Goal: Ask a question: Seek information or help from site administrators or community

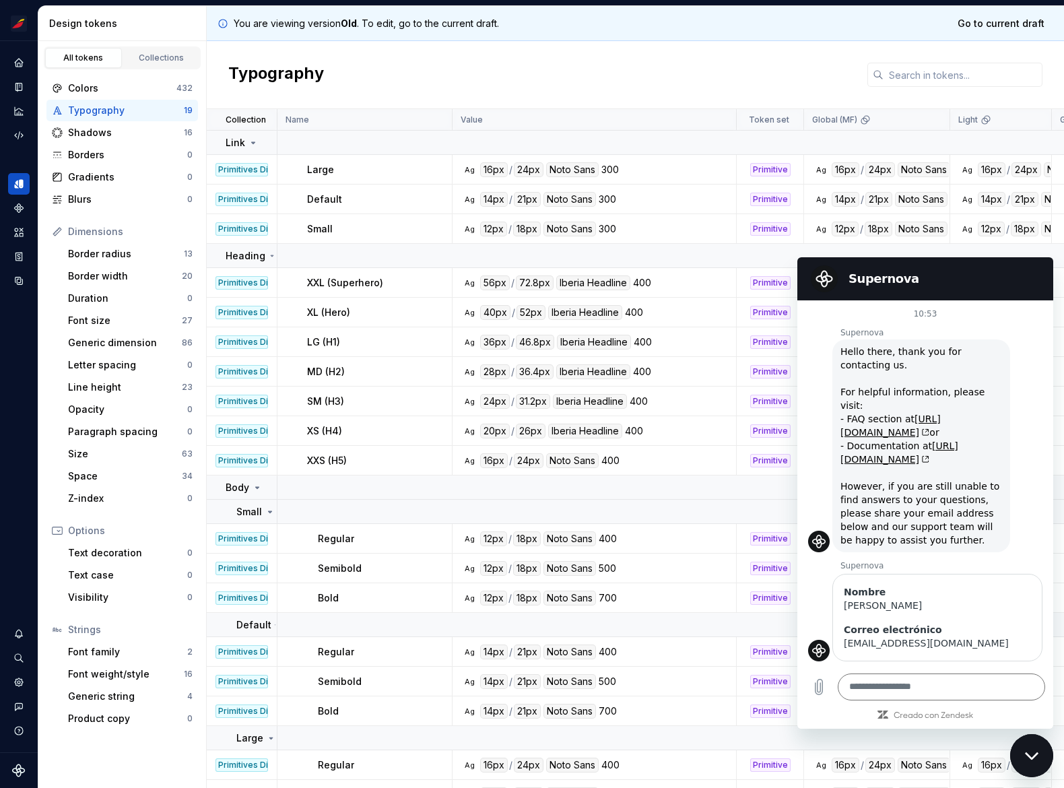
scroll to position [1565, 0]
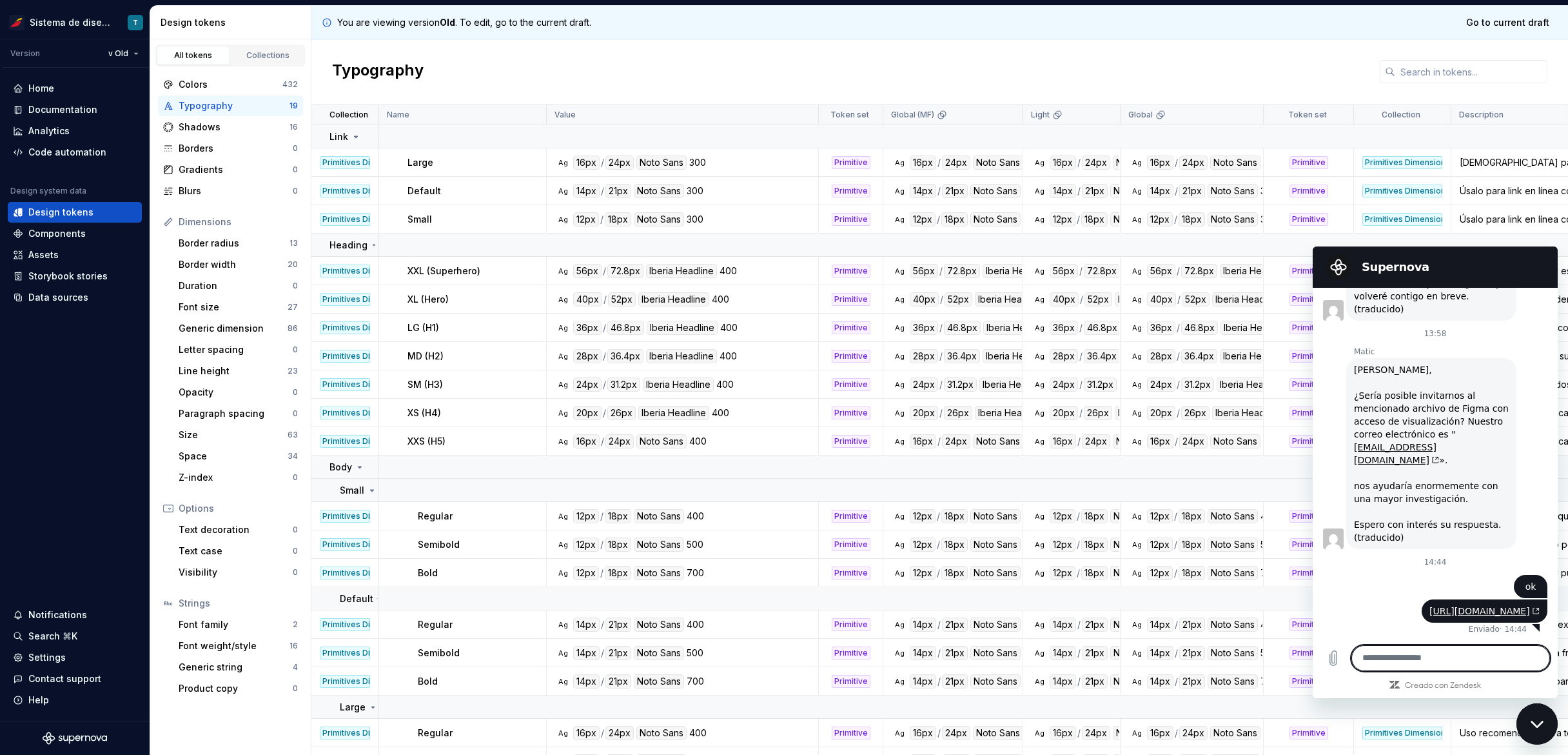
click at [1018, 661] on textarea at bounding box center [1450, 657] width 198 height 26
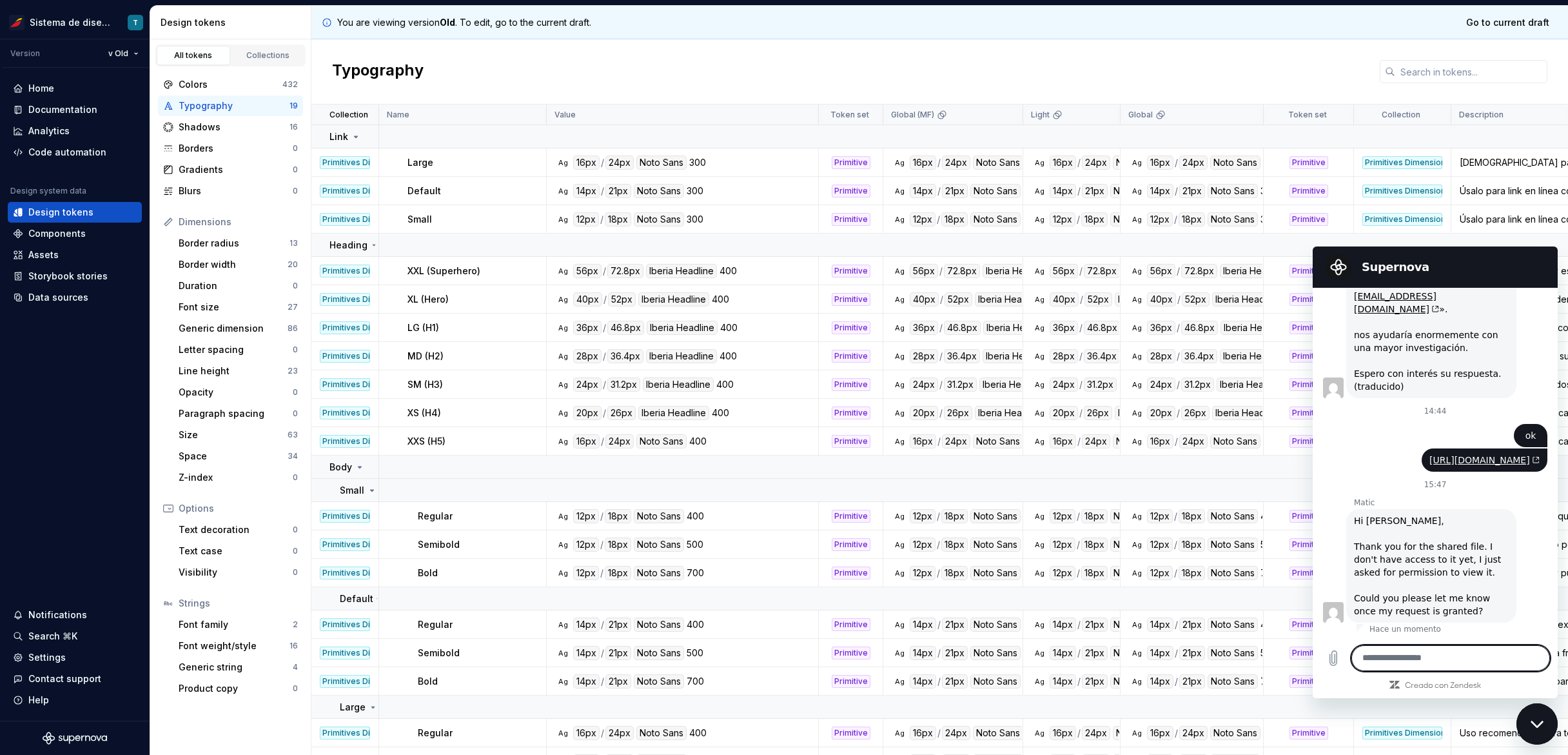
scroll to position [1651, 0]
click at [1018, 658] on textarea at bounding box center [1450, 657] width 198 height 26
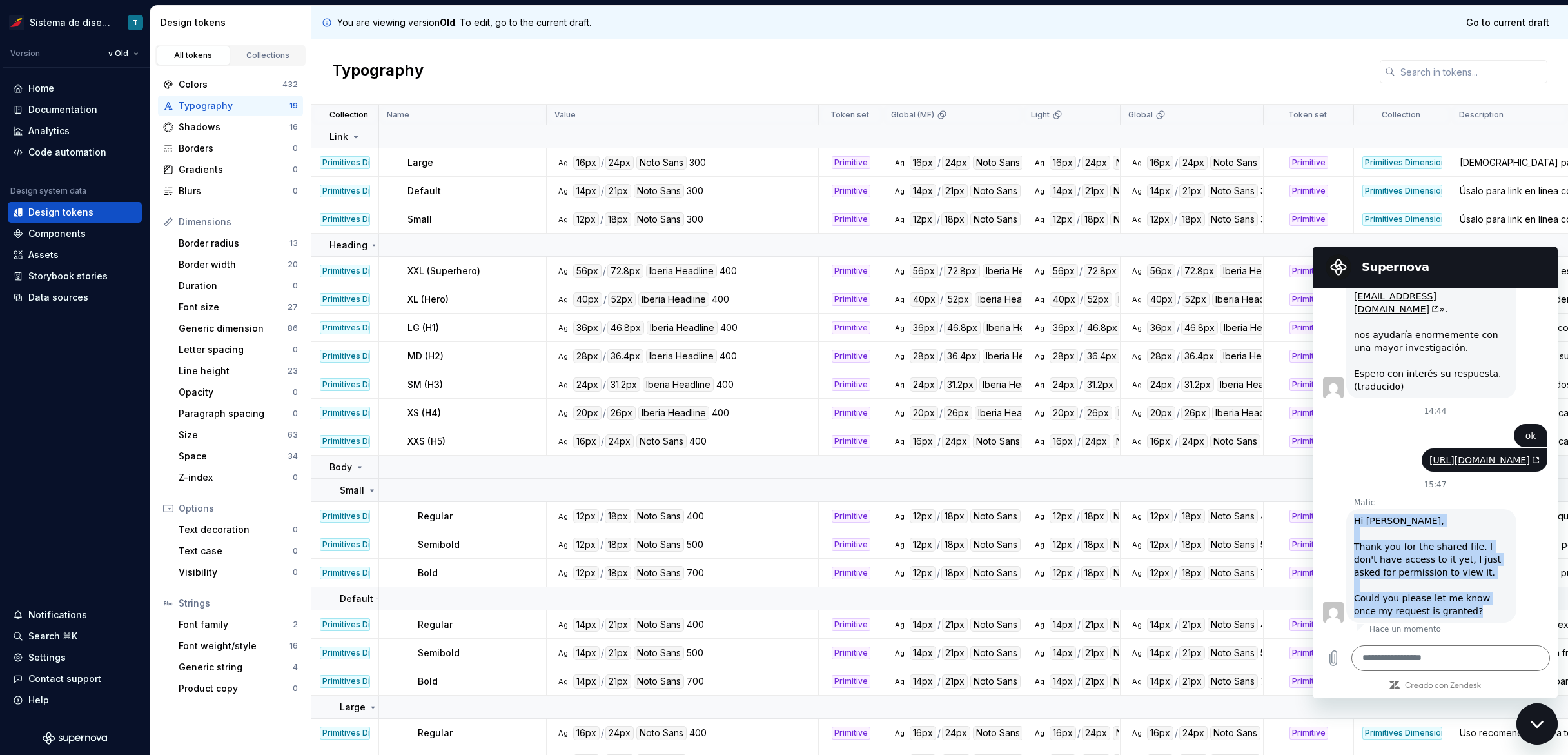
drag, startPoint x: 1475, startPoint y: 609, endPoint x: 1354, endPoint y: 524, distance: 147.9
click at [1018, 524] on div "Hi [PERSON_NAME], Thank you for the shared file. I don't have access to it yet,…" at bounding box center [1432, 566] width 155 height 103
copy div "Hi [PERSON_NAME], Thank you for the shared file. I don't have access to it yet,…"
click at [1018, 662] on textarea at bounding box center [1450, 657] width 198 height 26
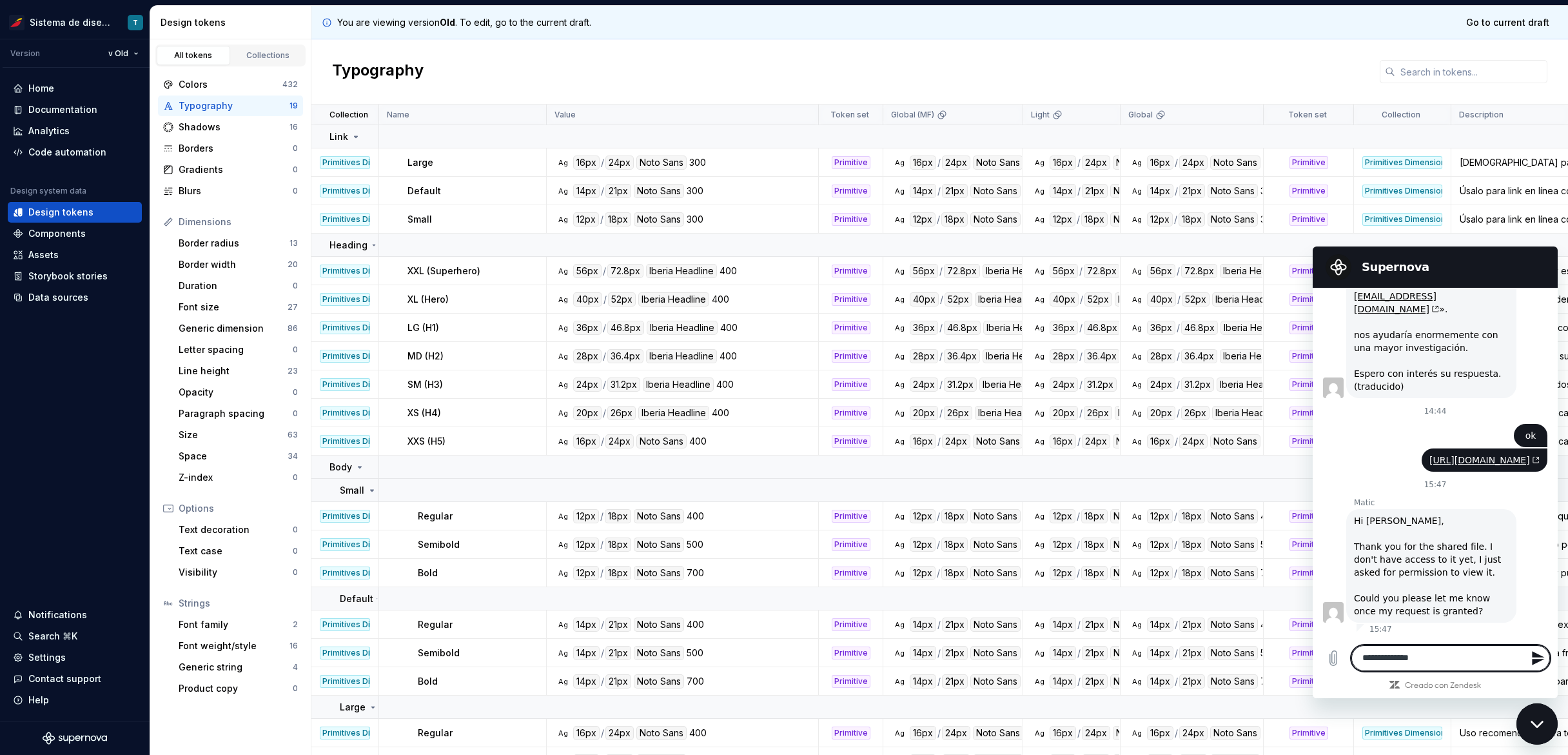
type textarea "**********"
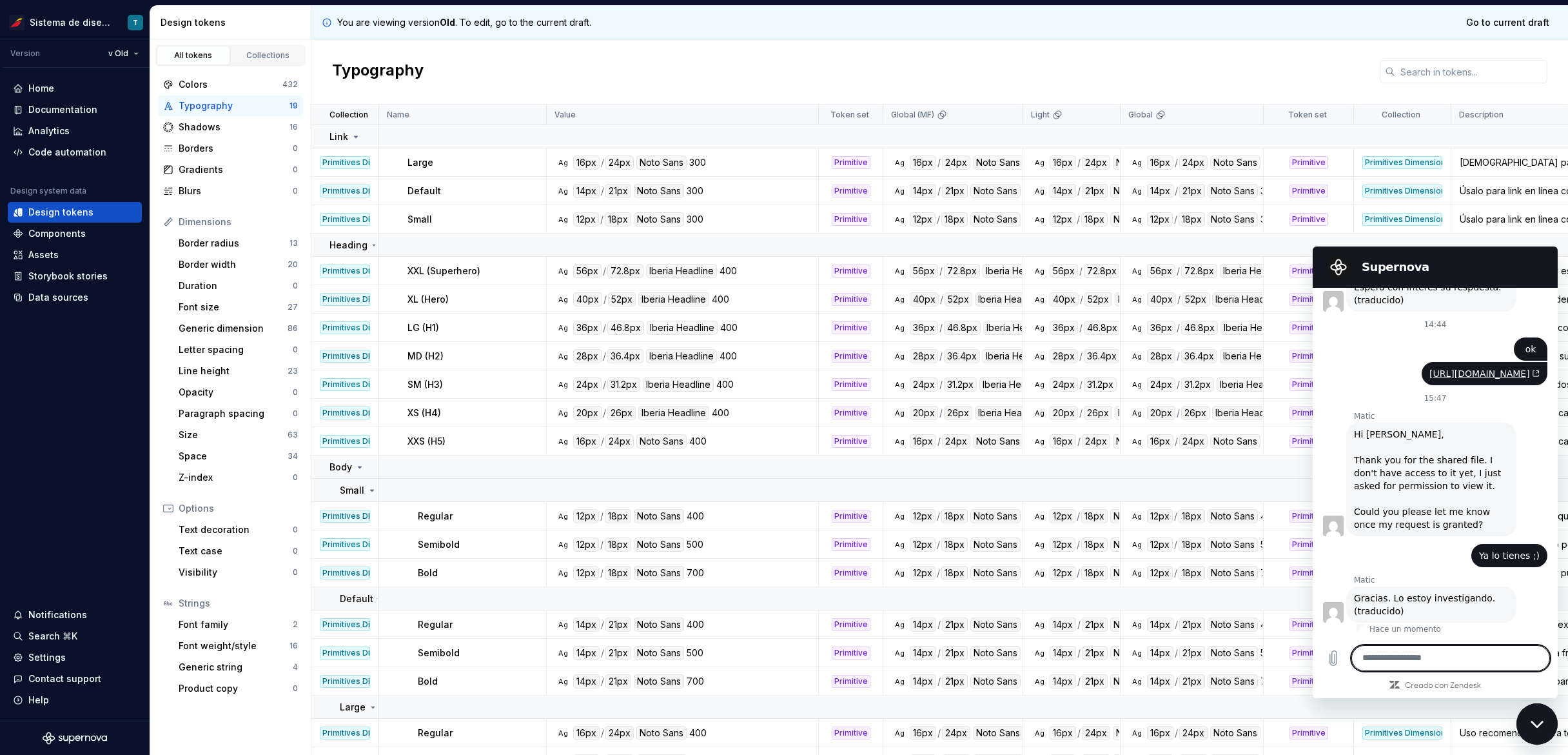
scroll to position [1737, 0]
click at [1018, 659] on textarea at bounding box center [1450, 657] width 198 height 26
type textarea "*******"
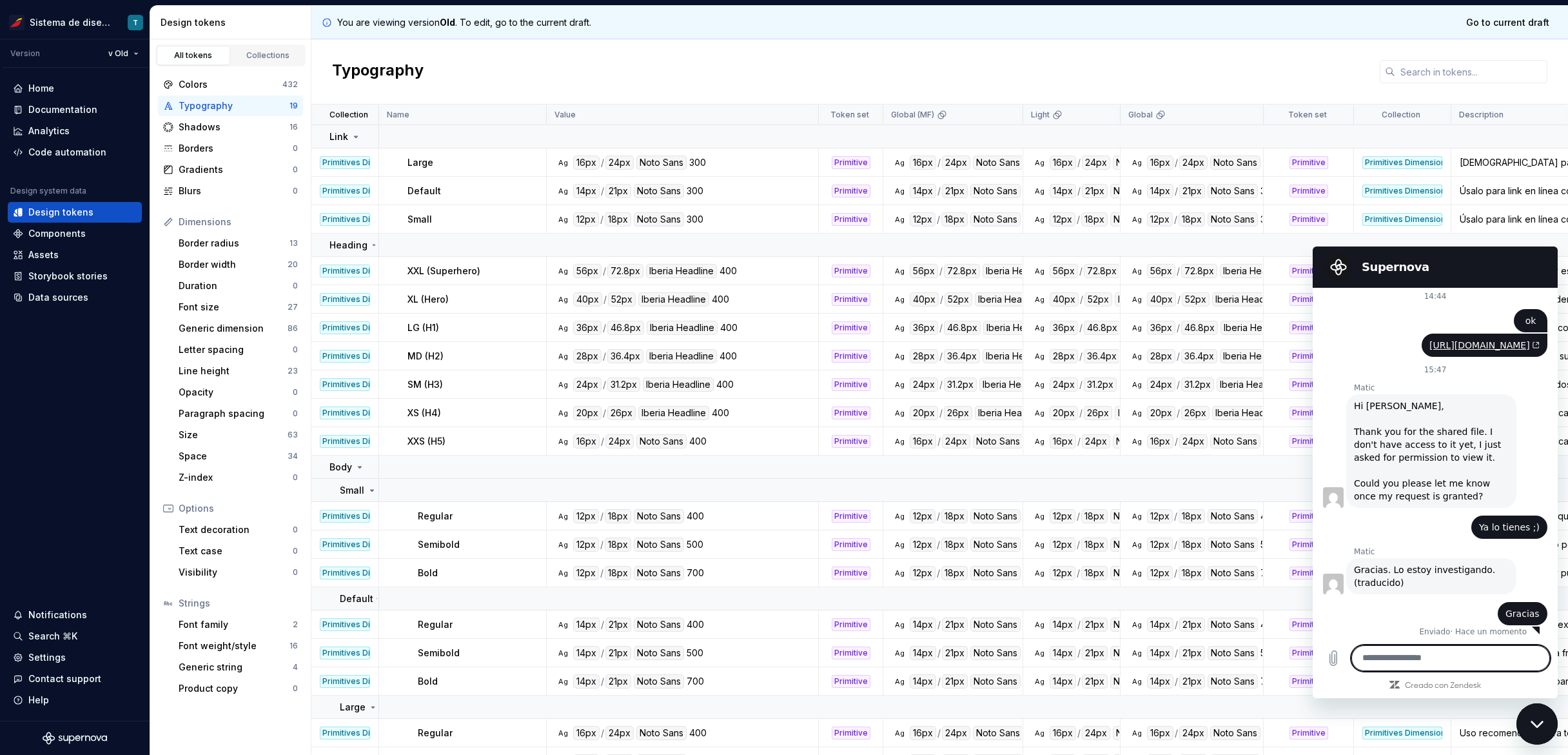
scroll to position [1768, 0]
click at [117, 54] on html "Sistema de diseño Iberia T Version v Old Home Documentation Analytics Code auto…" at bounding box center [784, 378] width 1568 height 755
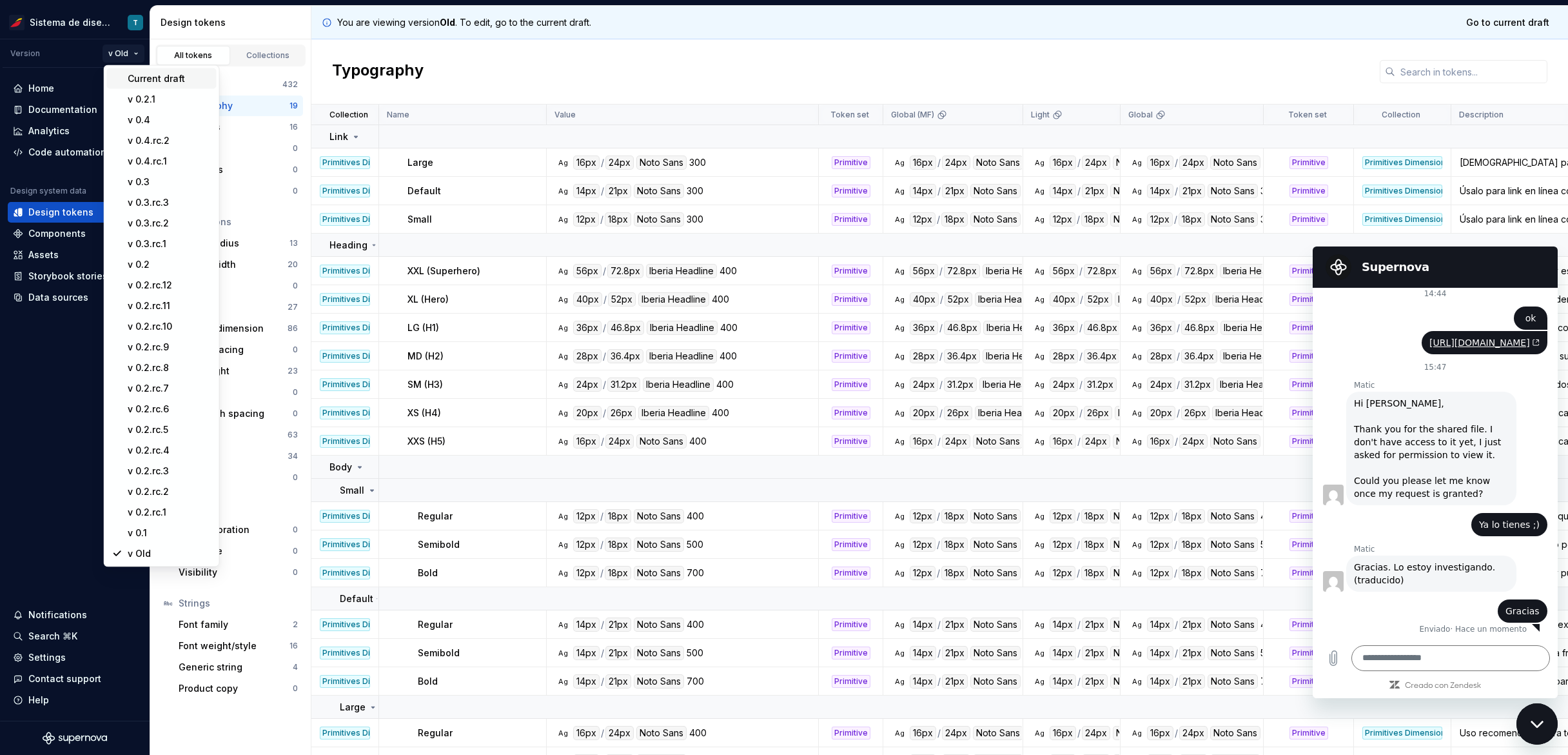
click at [124, 74] on div "Current draft" at bounding box center [162, 79] width 109 height 21
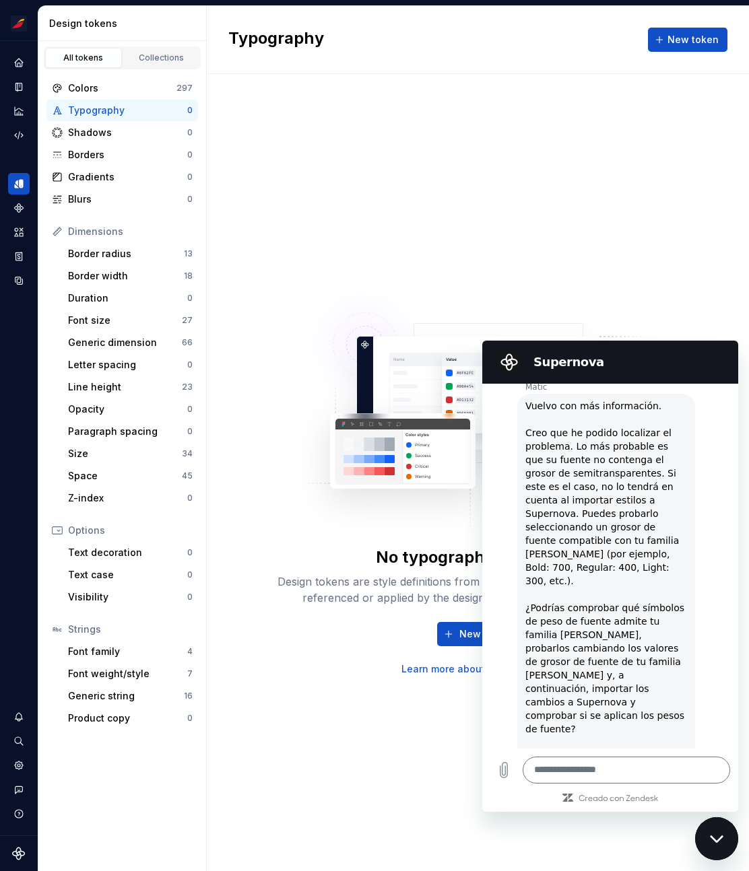
scroll to position [2232, 0]
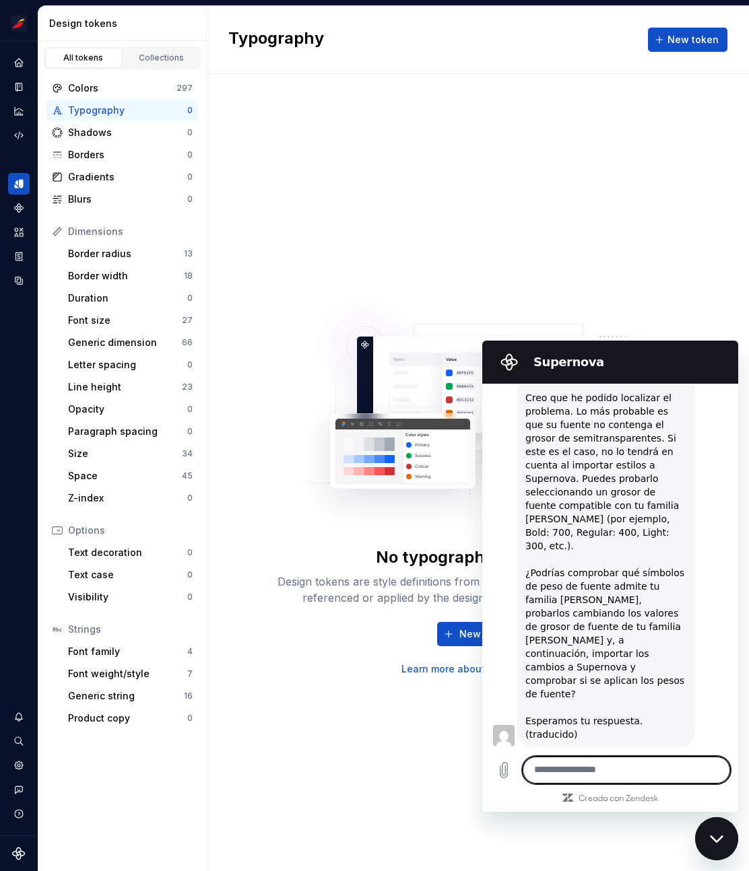
click at [576, 776] on textarea at bounding box center [625, 770] width 207 height 27
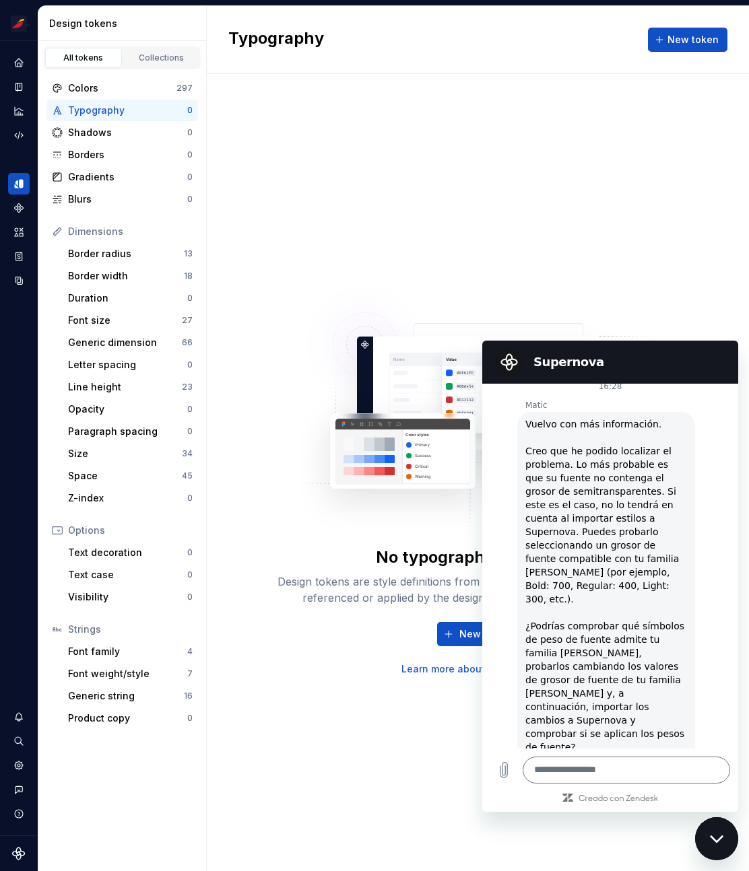
scroll to position [2257, 0]
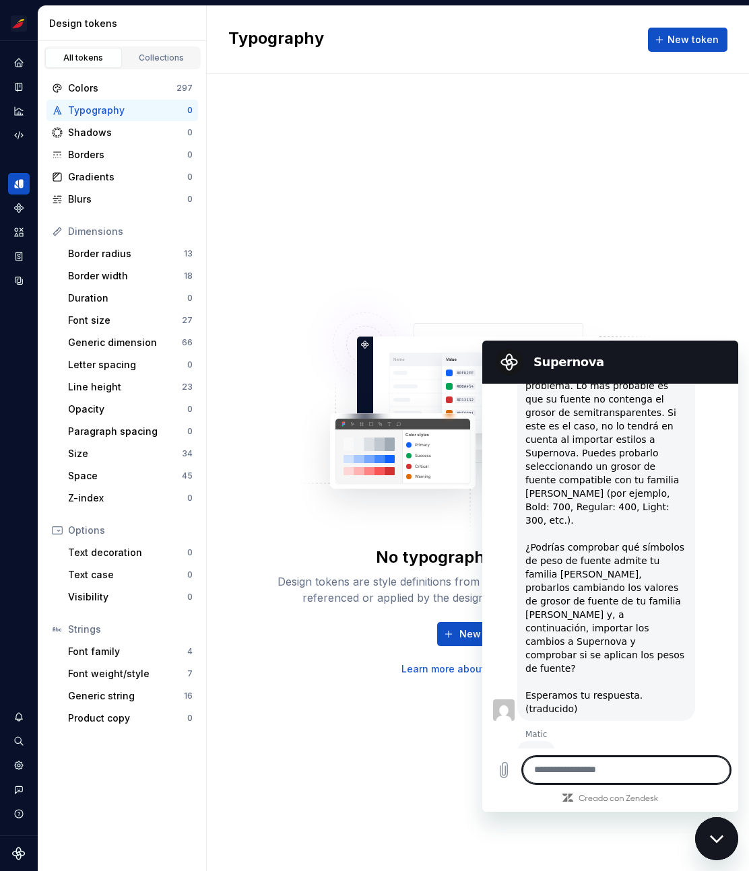
click at [563, 769] on textarea at bounding box center [625, 770] width 207 height 27
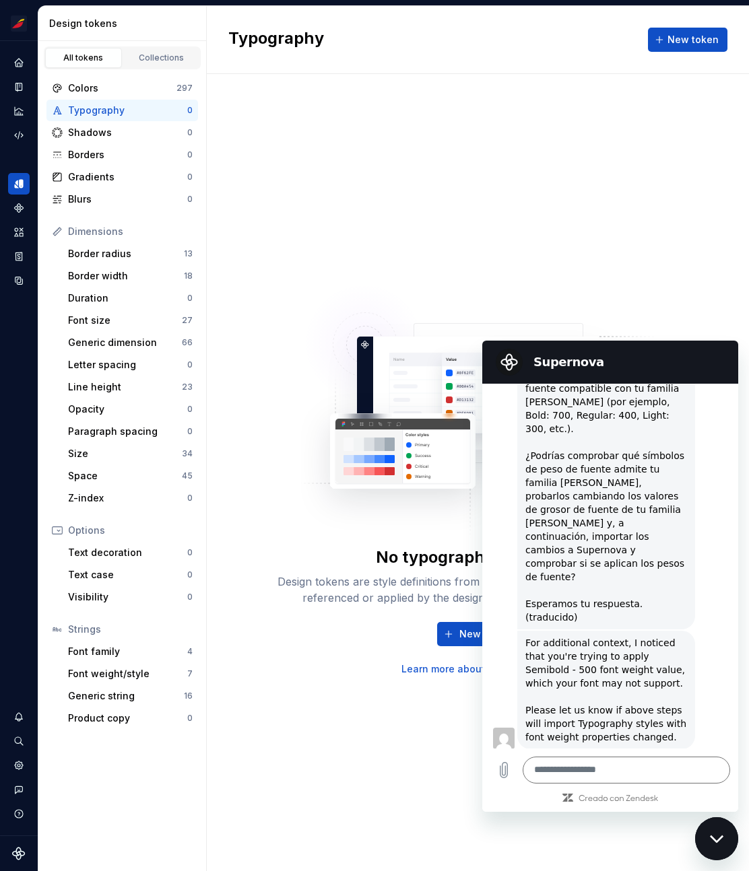
scroll to position [2352, 0]
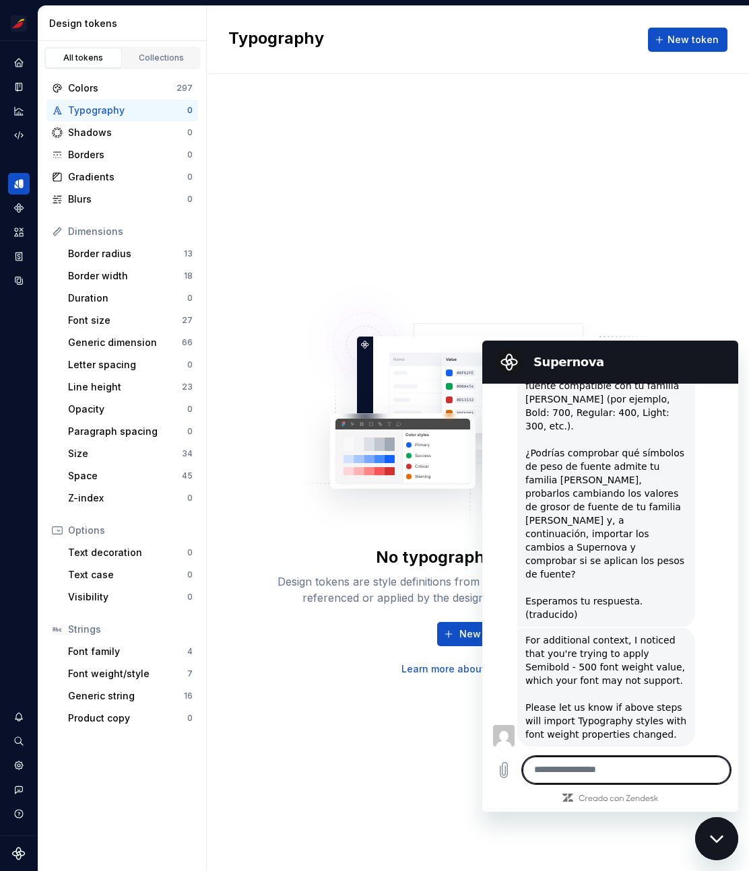
click at [586, 766] on textarea at bounding box center [625, 770] width 207 height 27
type textarea "*"
type textarea "******"
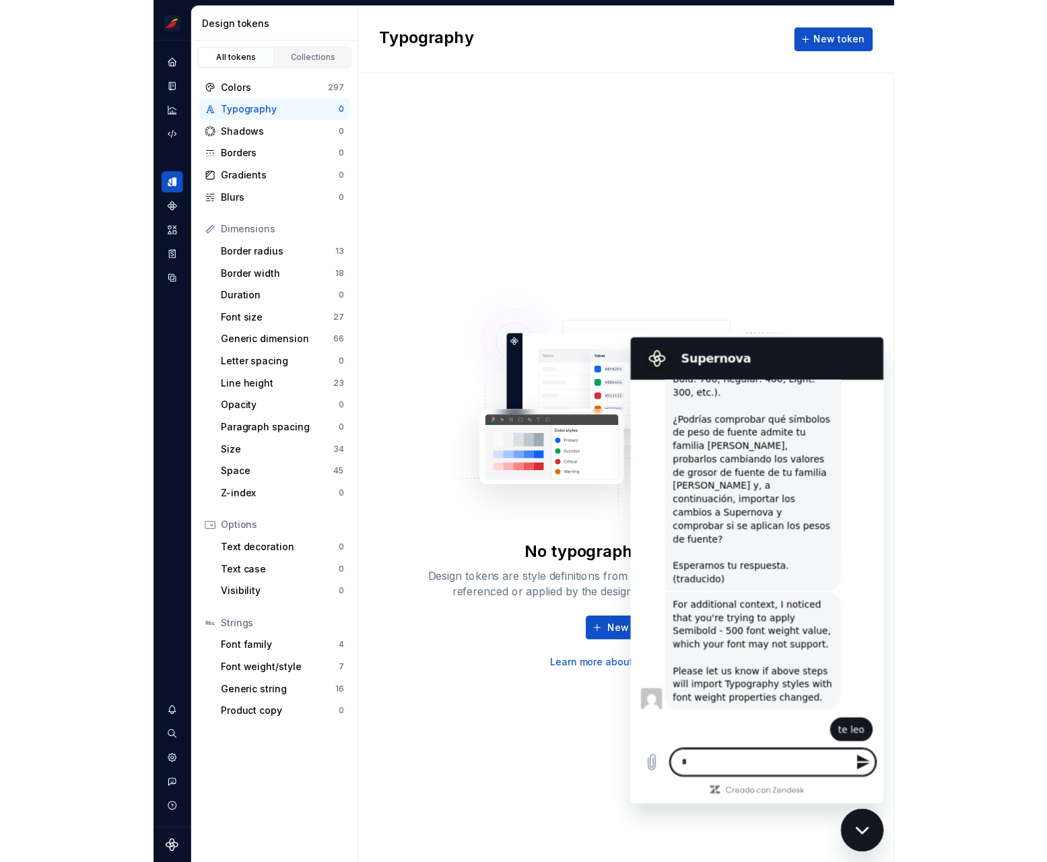
scroll to position [2384, 0]
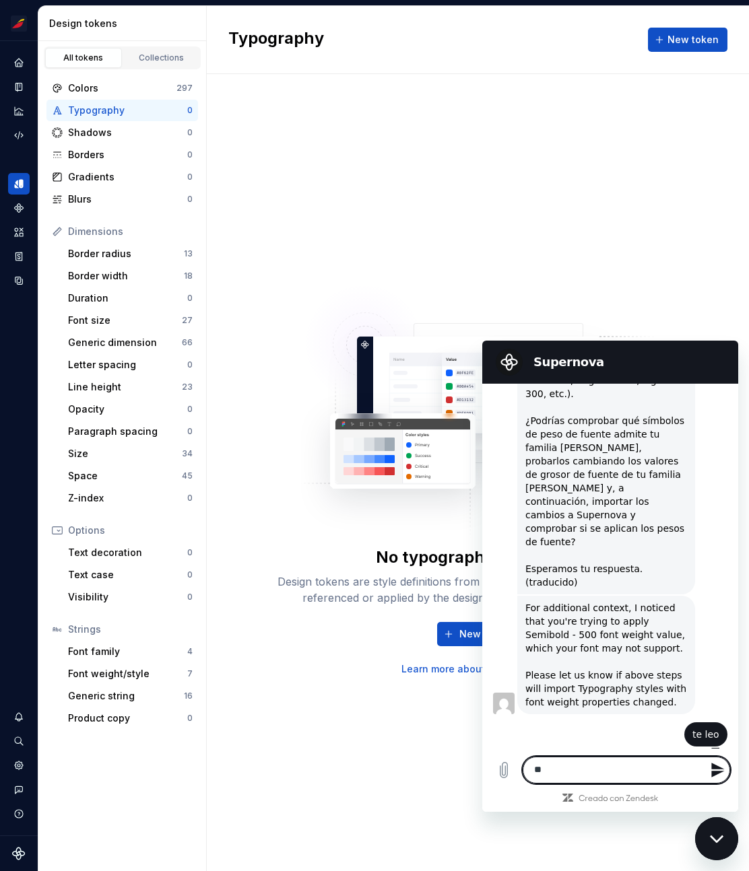
type textarea "*"
click at [596, 636] on div "For additional context, I noticed that you're trying to apply Semibold - 500 fo…" at bounding box center [606, 655] width 162 height 108
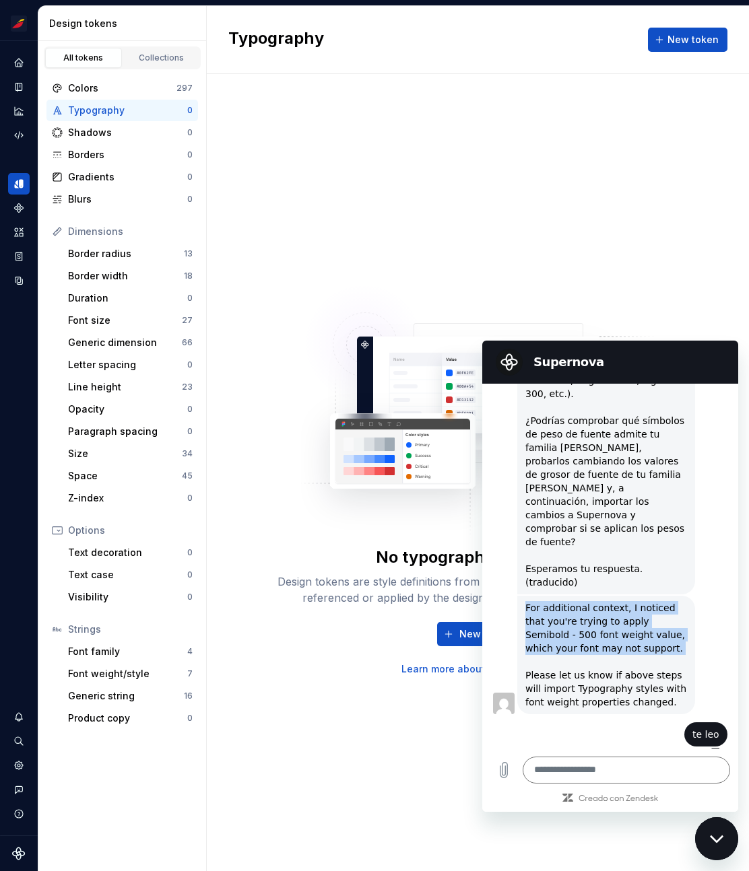
click at [596, 636] on div "For additional context, I noticed that you're trying to apply Semibold - 500 fo…" at bounding box center [606, 655] width 162 height 108
drag, startPoint x: 669, startPoint y: 689, endPoint x: 522, endPoint y: 596, distance: 173.1
click at [522, 596] on div "Matic dice: For additional context, I noticed that you're trying to apply Semib…" at bounding box center [606, 655] width 178 height 118
copy div "For additional context, I noticed that you're trying to apply Semibold - 500 fo…"
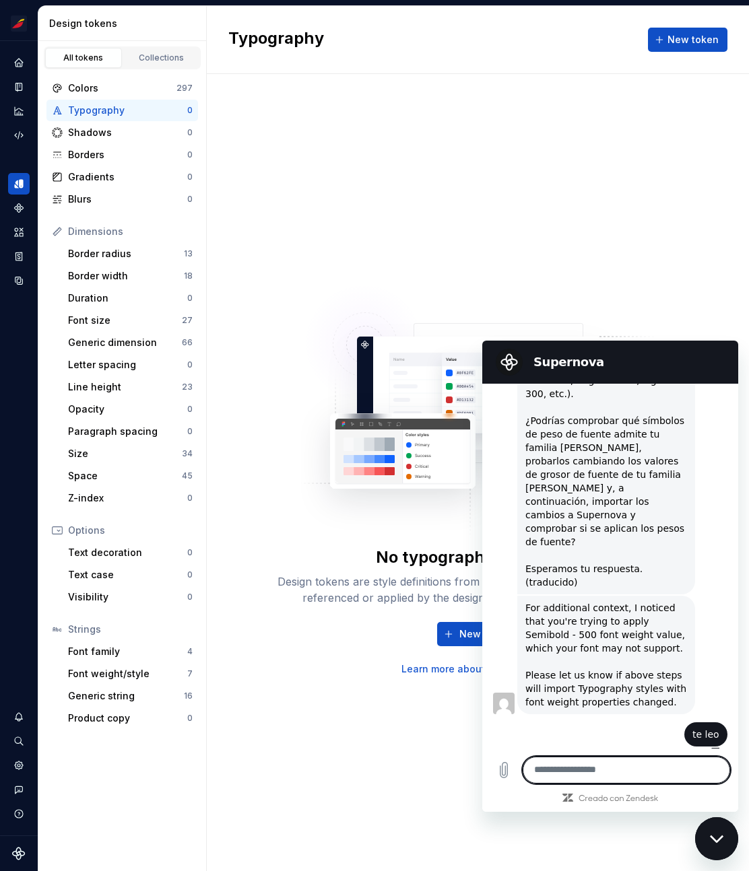
click at [605, 768] on textarea at bounding box center [625, 770] width 207 height 27
click at [561, 770] on textarea at bounding box center [625, 770] width 207 height 27
type textarea "*"
click at [97, 110] on div "Typography" at bounding box center [127, 110] width 119 height 13
click at [26, 63] on div "Home" at bounding box center [19, 63] width 22 height 22
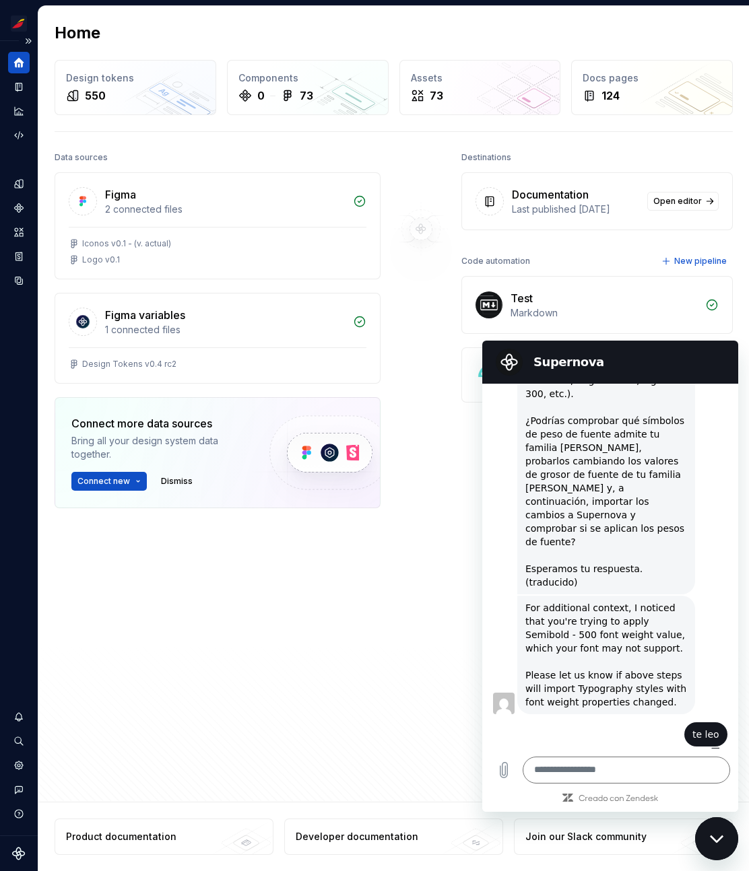
click at [22, 62] on icon "Home" at bounding box center [19, 63] width 10 height 10
click at [20, 81] on icon "Documentation" at bounding box center [19, 87] width 12 height 12
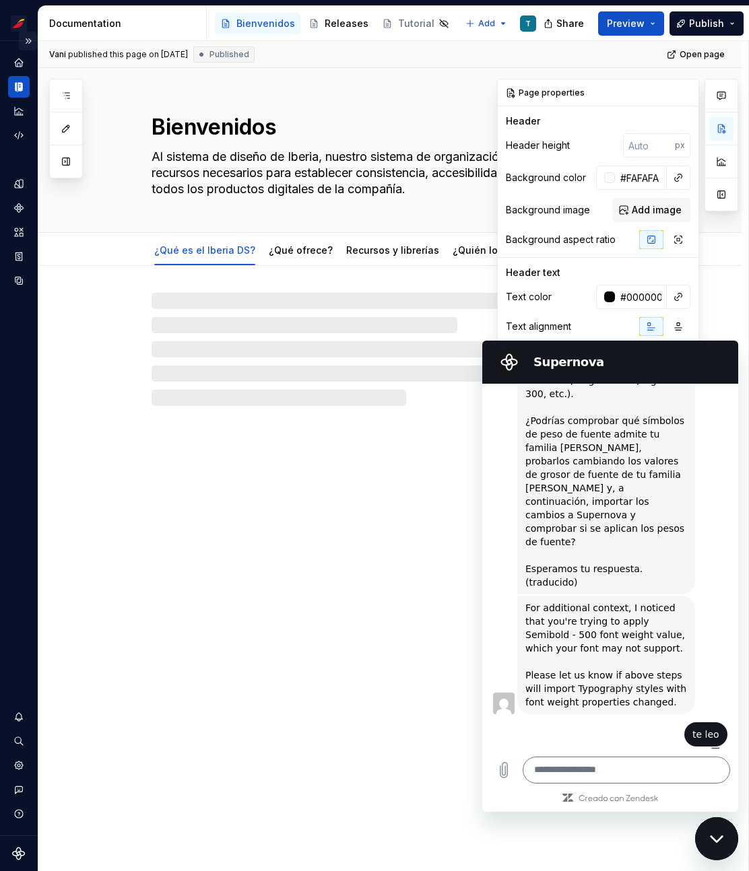
click at [29, 40] on button "Expand sidebar" at bounding box center [28, 41] width 19 height 19
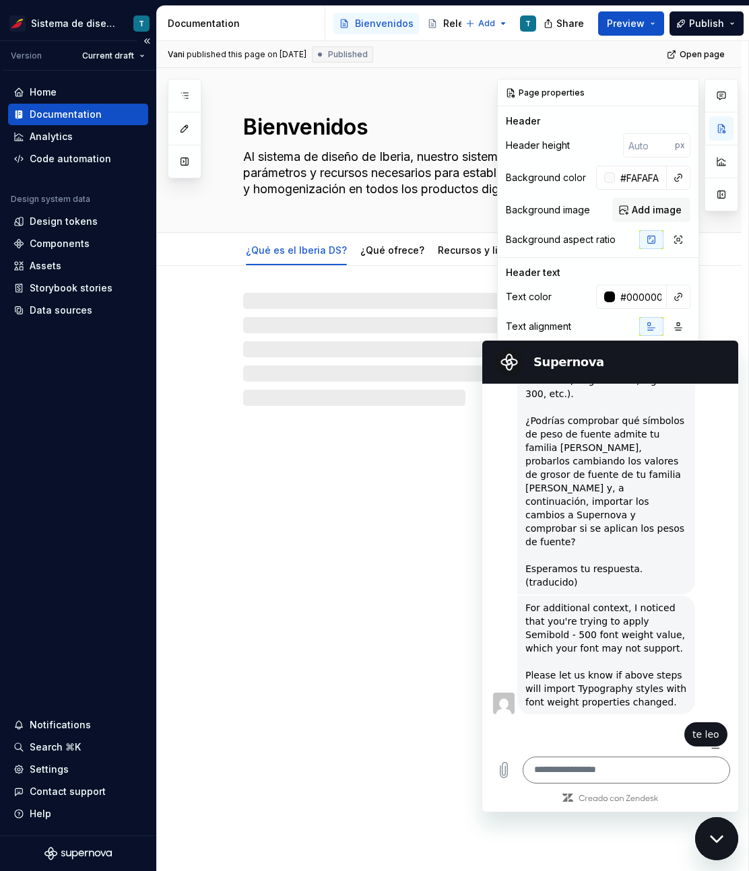
type textarea "*"
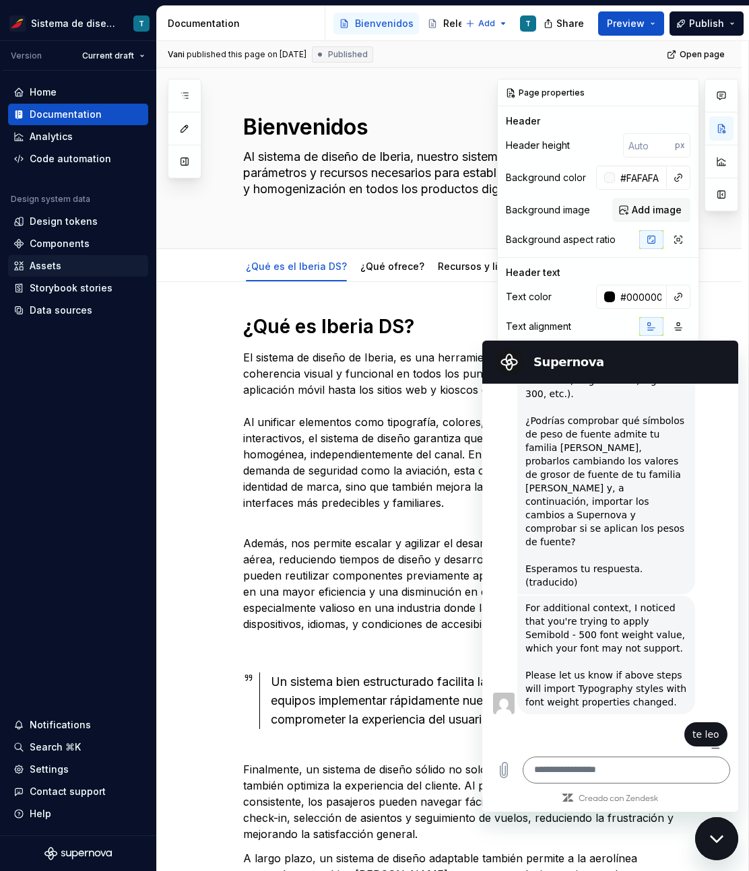
click at [54, 266] on div "Assets" at bounding box center [46, 265] width 32 height 13
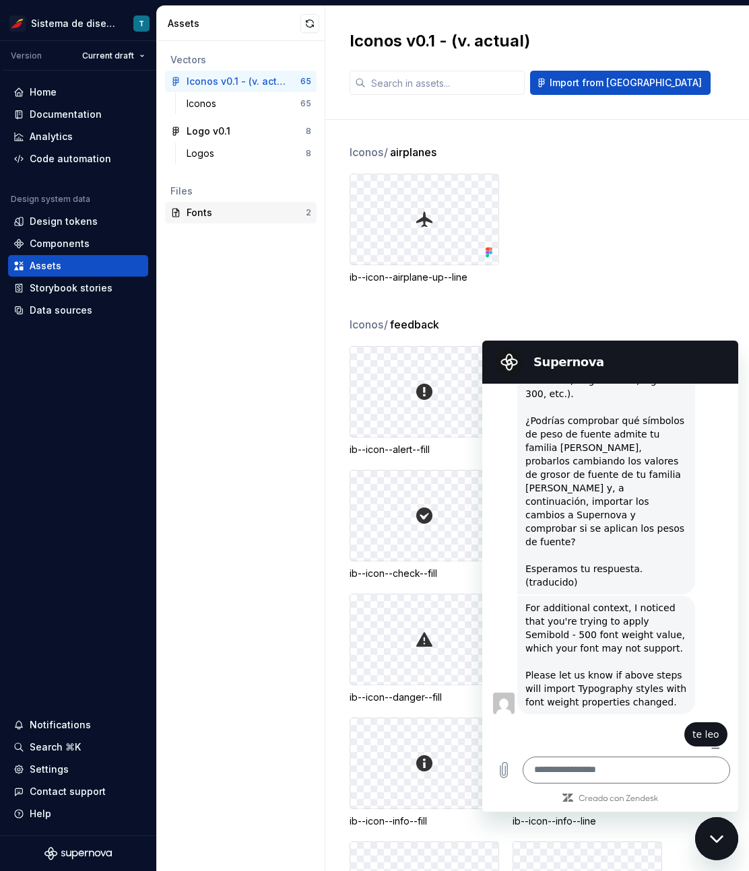
click at [208, 212] on div "Fonts" at bounding box center [245, 212] width 119 height 13
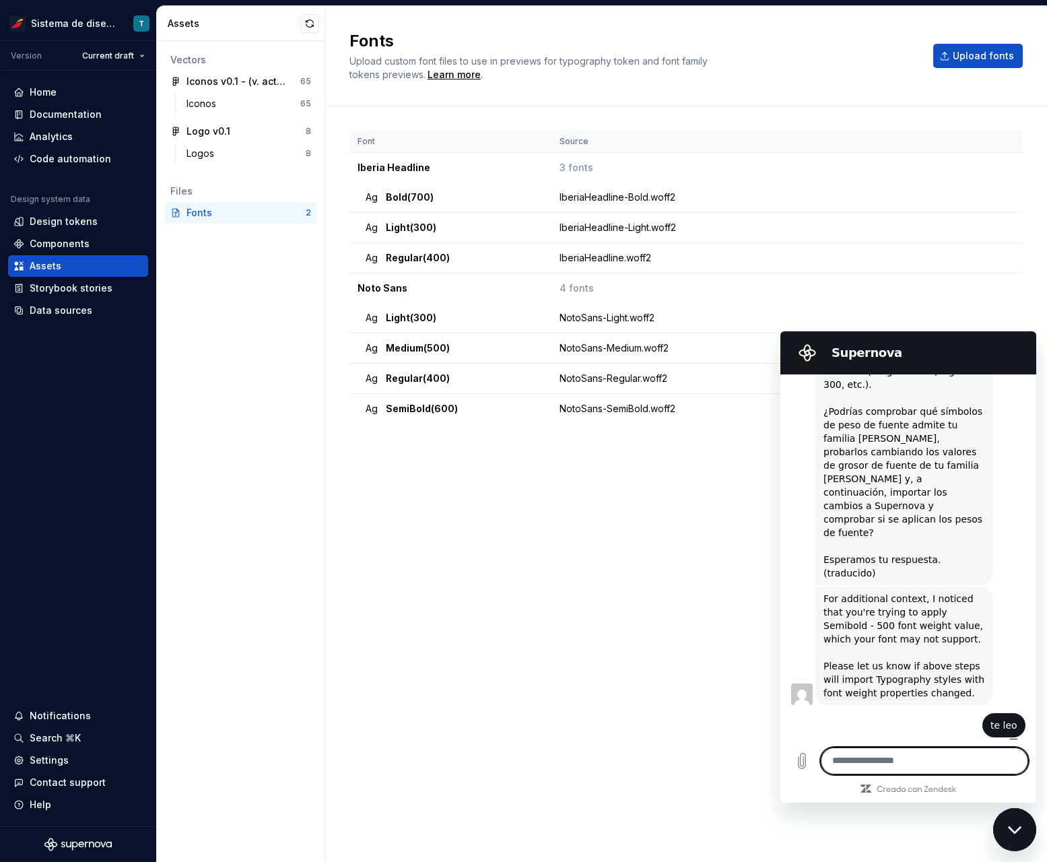
click at [858, 760] on textarea at bounding box center [924, 760] width 207 height 27
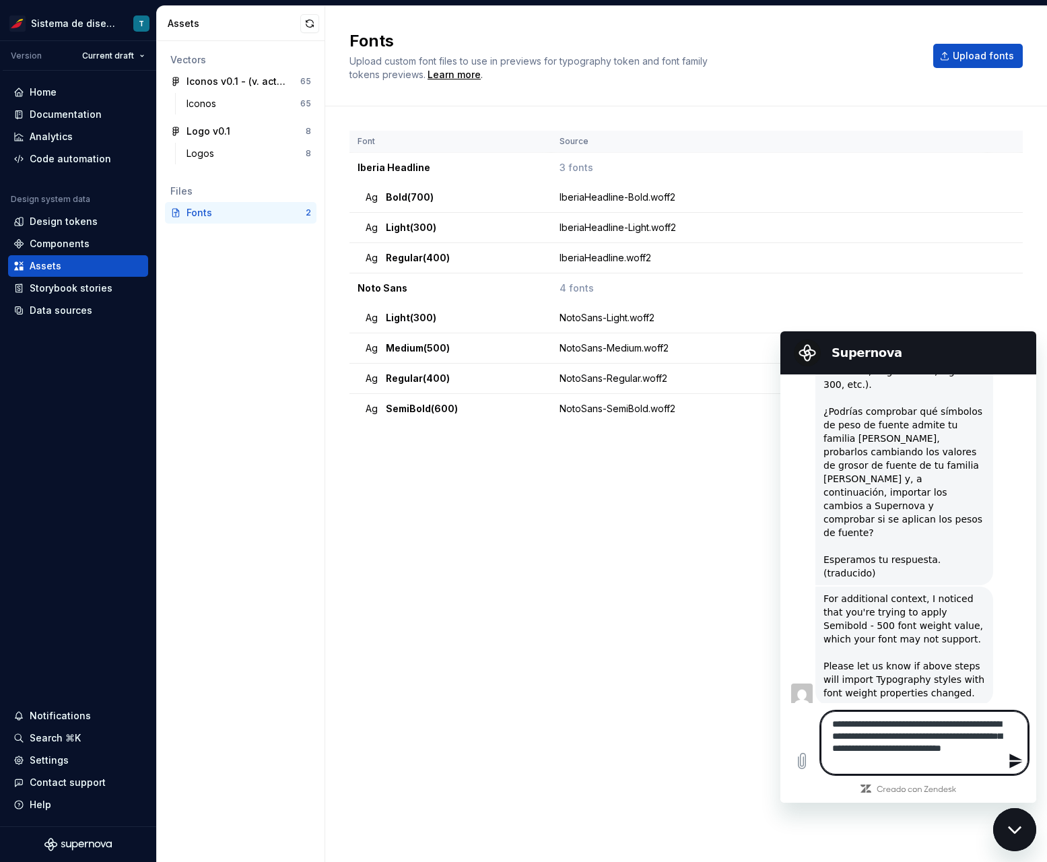
type textarea "**********"
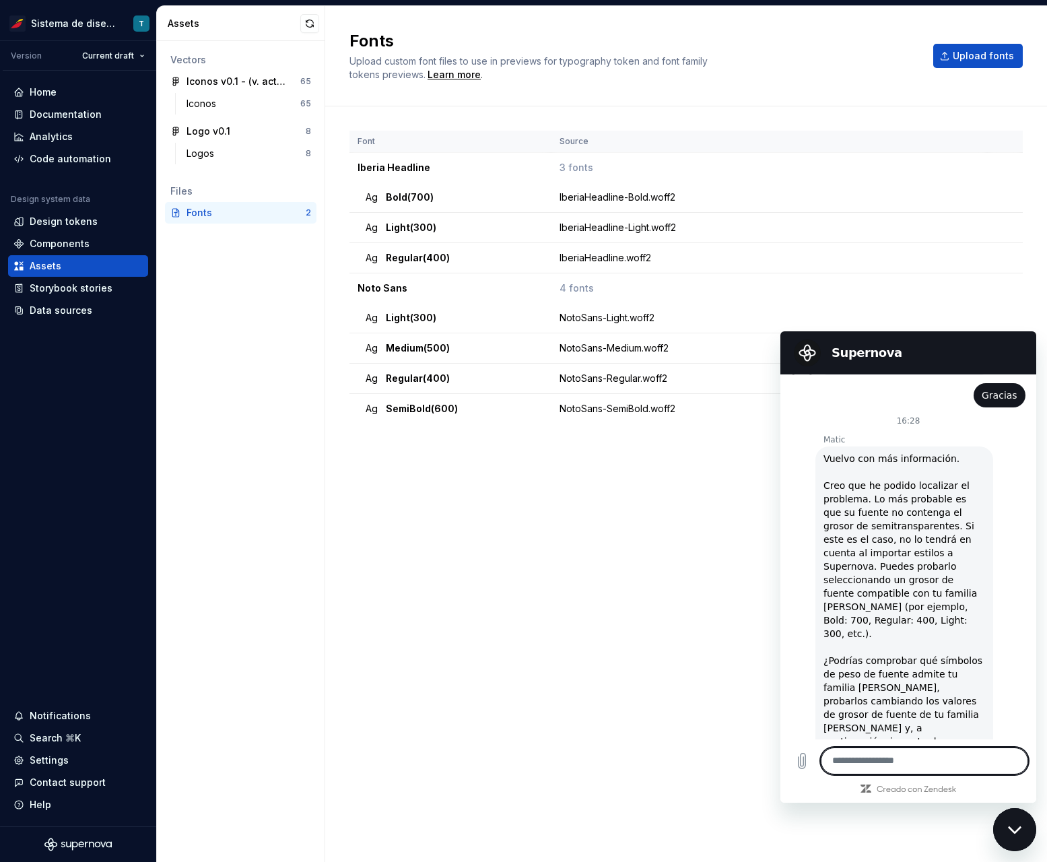
scroll to position [2144, 0]
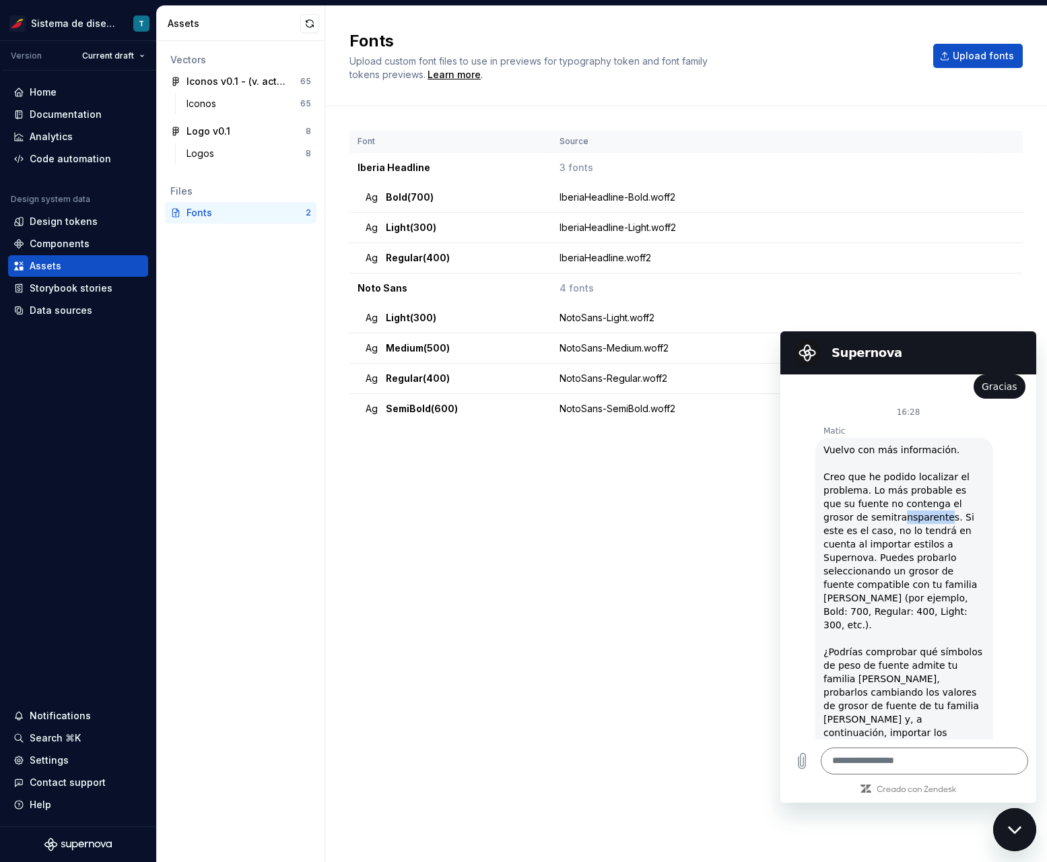
drag, startPoint x: 914, startPoint y: 543, endPoint x: 869, endPoint y: 543, distance: 44.4
click at [869, 543] on span "Vuelvo con más información. Creo que he podido localizar el problema. Lo más pr…" at bounding box center [904, 631] width 162 height 377
click at [930, 570] on span "Vuelvo con más información. Creo que he podido localizar el problema. Lo más pr…" at bounding box center [904, 631] width 162 height 377
click at [910, 578] on span "Vuelvo con más información. Creo que he podido localizar el problema. Lo más pr…" at bounding box center [904, 631] width 162 height 377
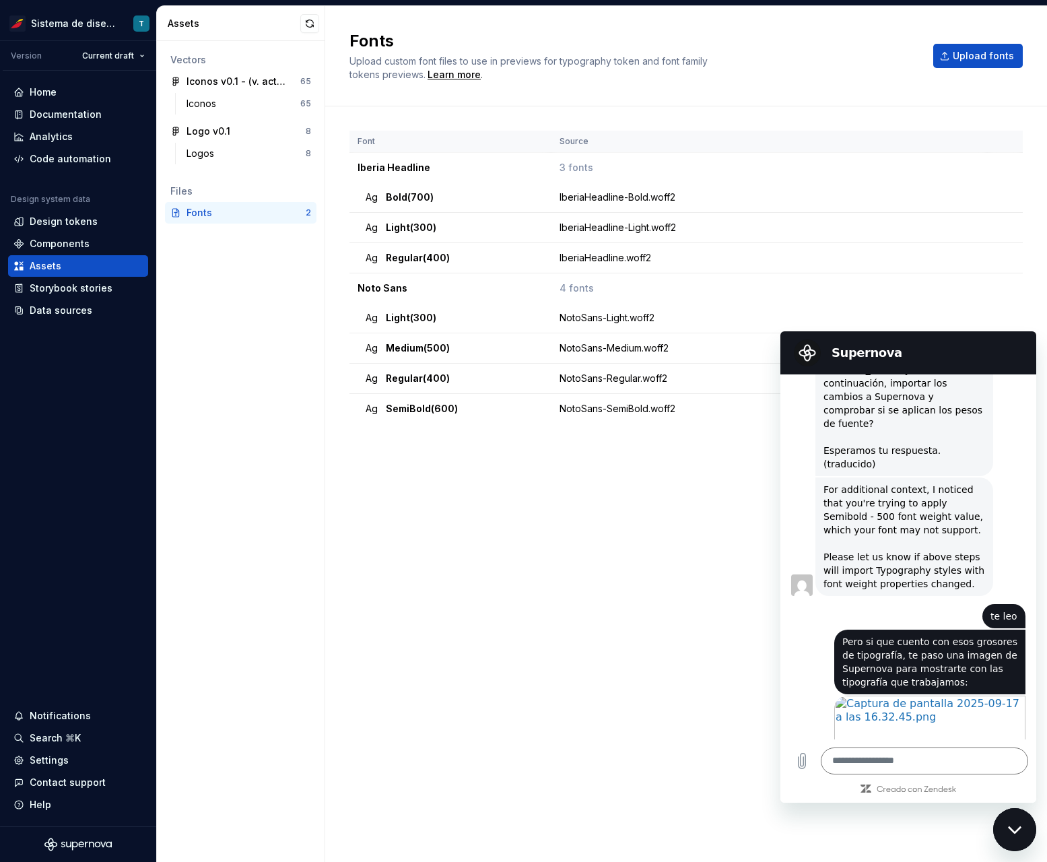
scroll to position [2550, 0]
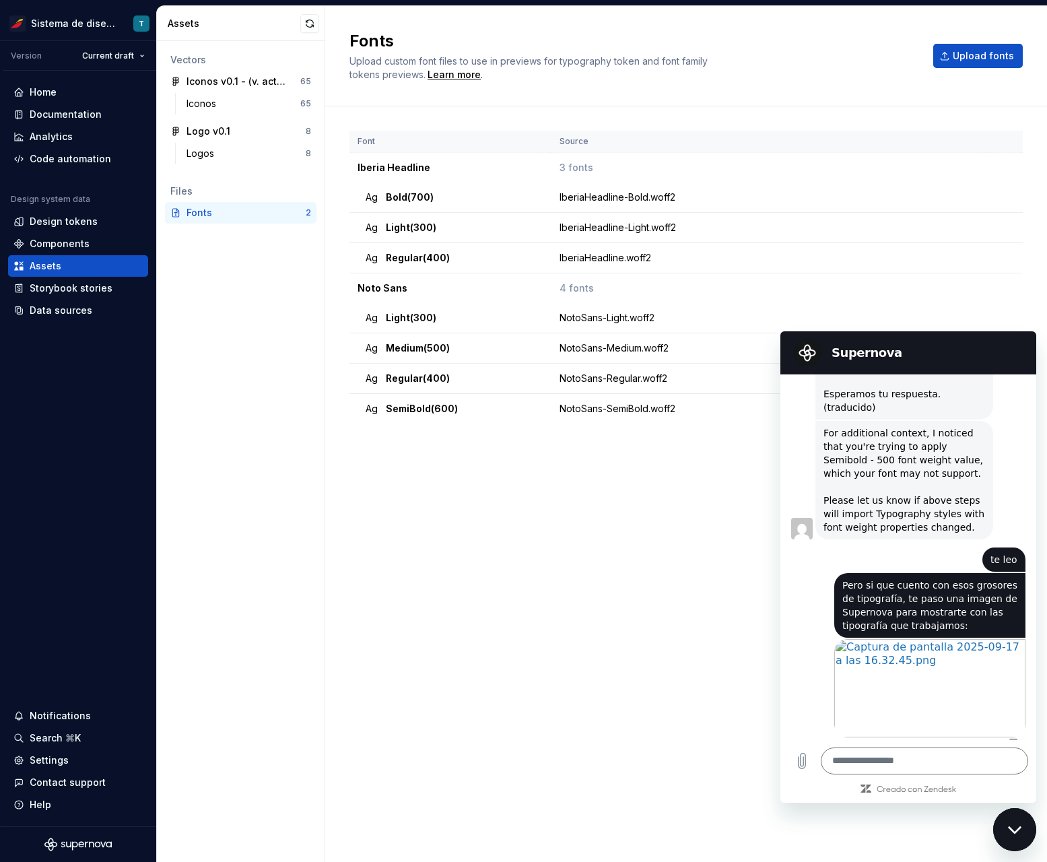
click at [503, 596] on div "Font Source Iberia Headline 3 fonts Ag Bold (700) IberiaHeadline-Bold.woff2 Ag …" at bounding box center [685, 471] width 673 height 680
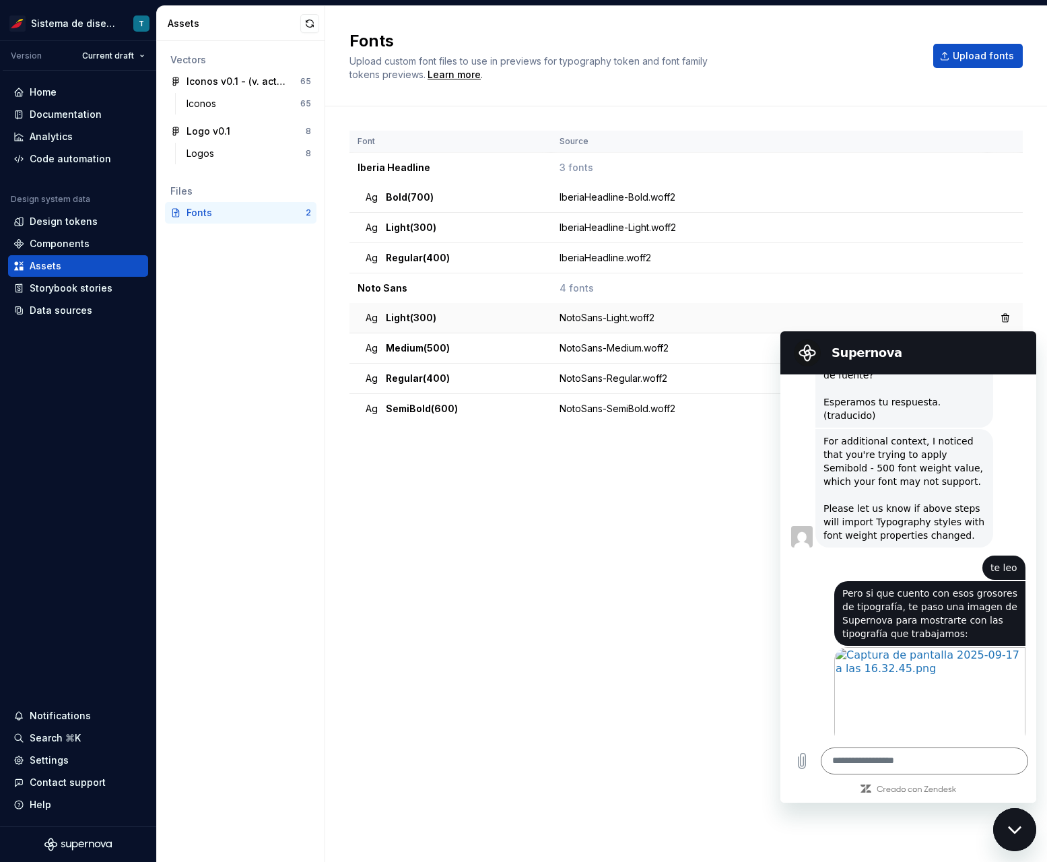
scroll to position [2461, 0]
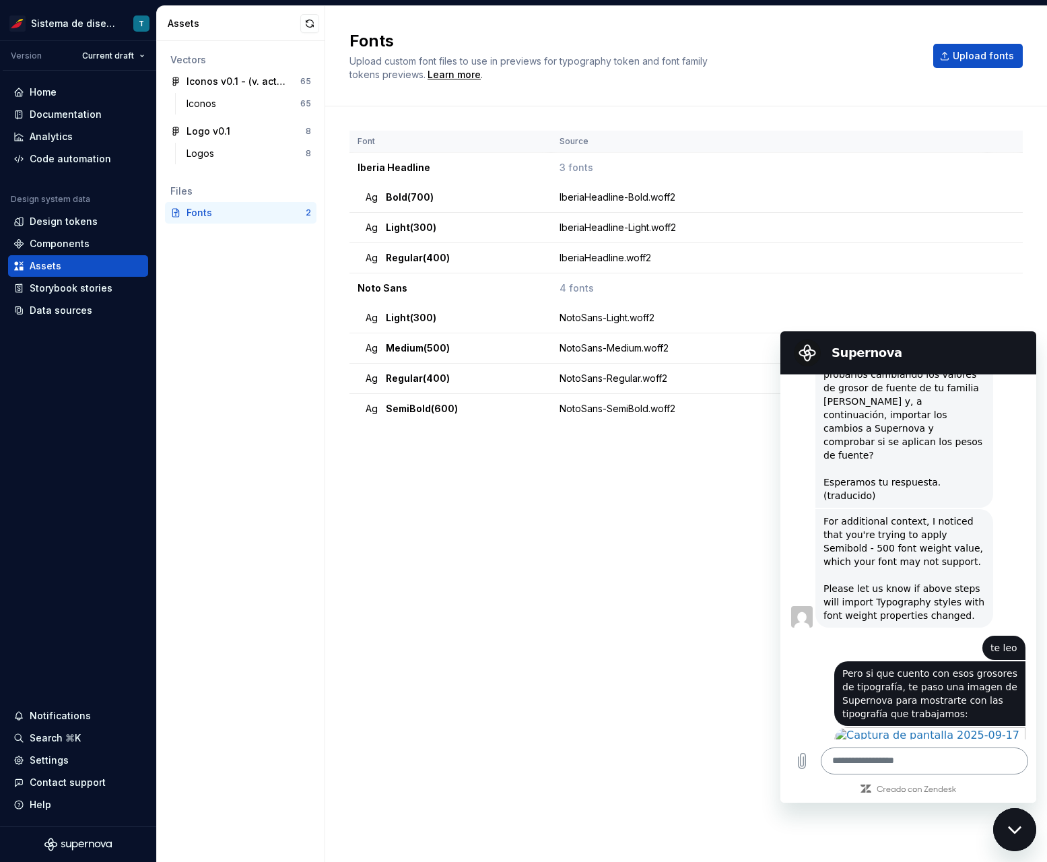
click at [894, 763] on textarea at bounding box center [924, 760] width 207 height 27
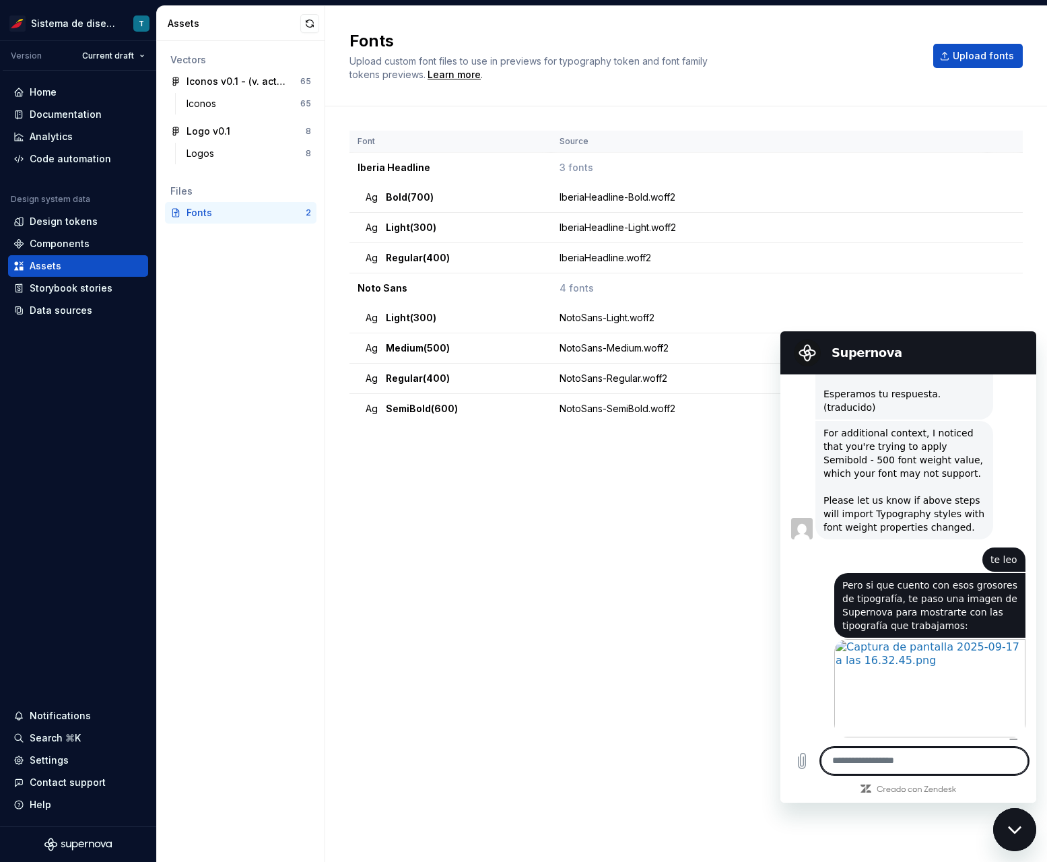
click at [889, 761] on textarea at bounding box center [924, 760] width 207 height 27
type textarea "**********"
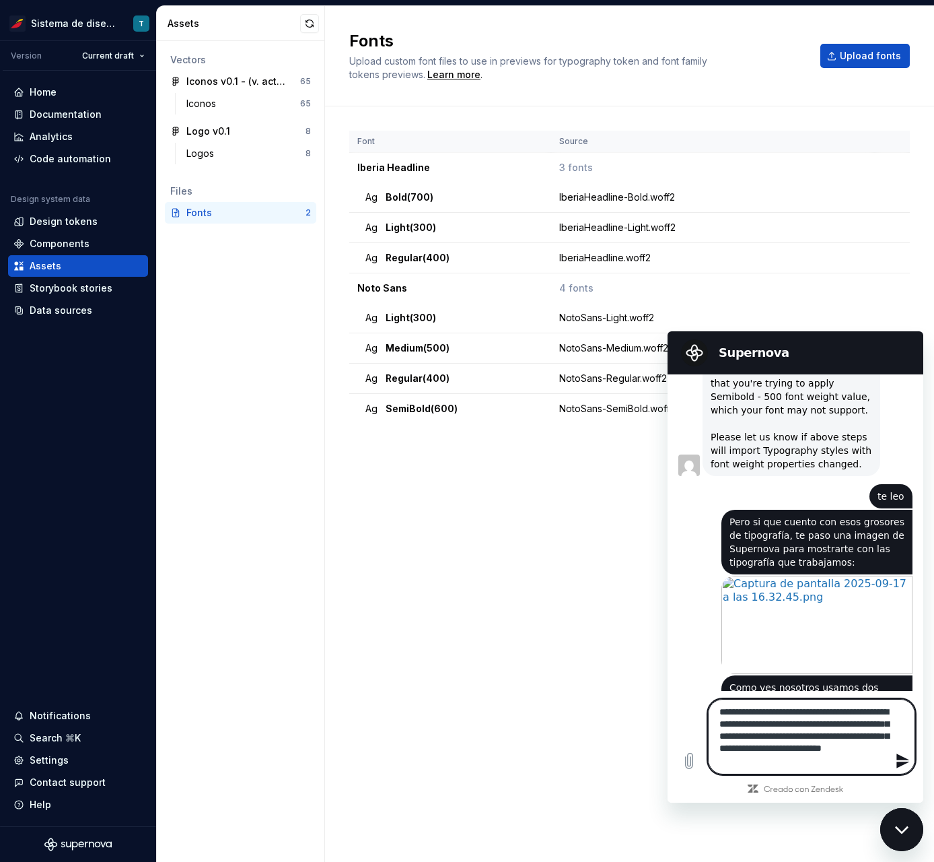
scroll to position [5, 0]
type textarea "**********"
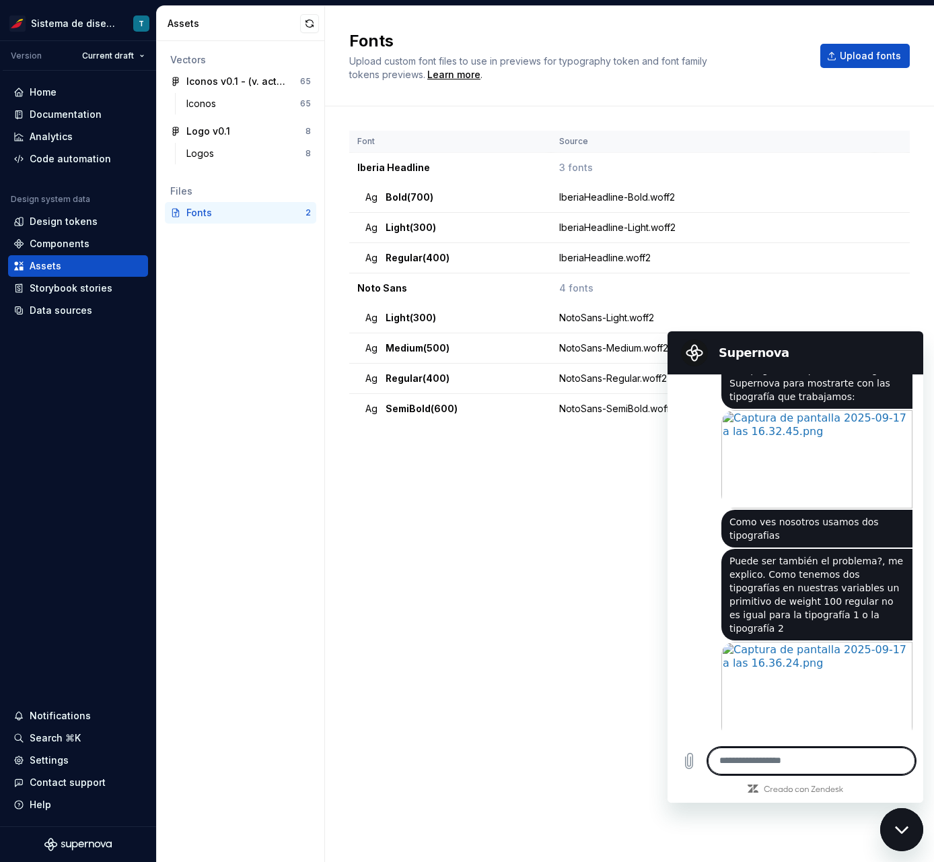
scroll to position [2781, 0]
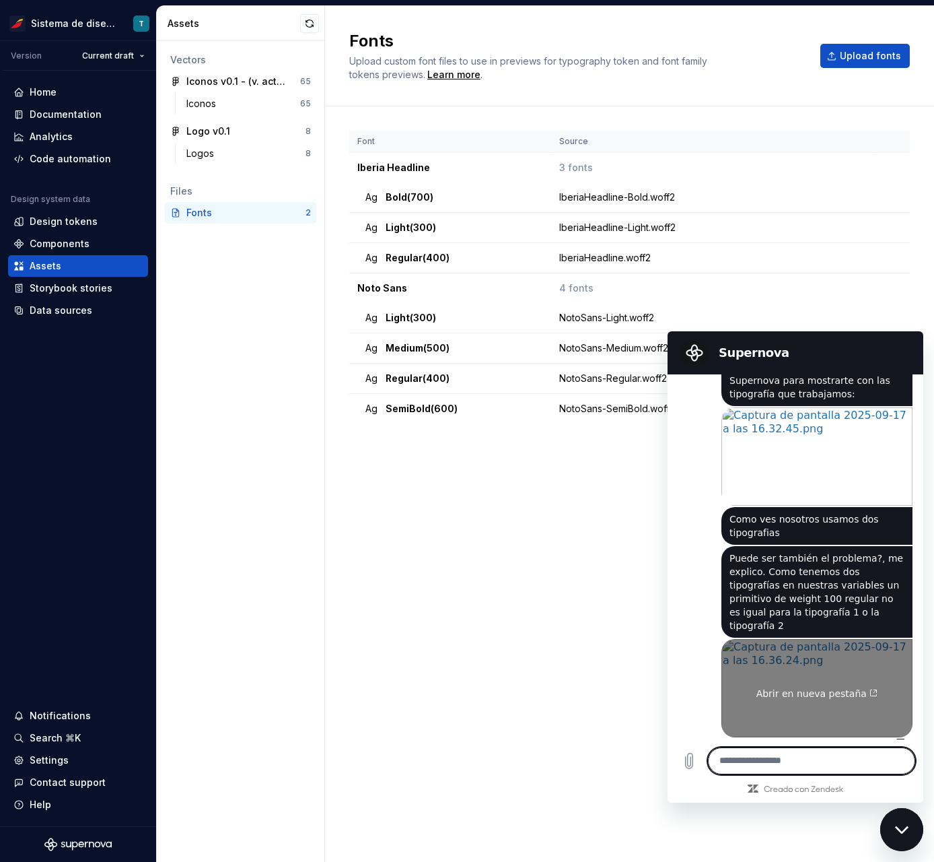
click at [789, 688] on span "Abrir en nueva pestaña" at bounding box center [818, 693] width 122 height 11
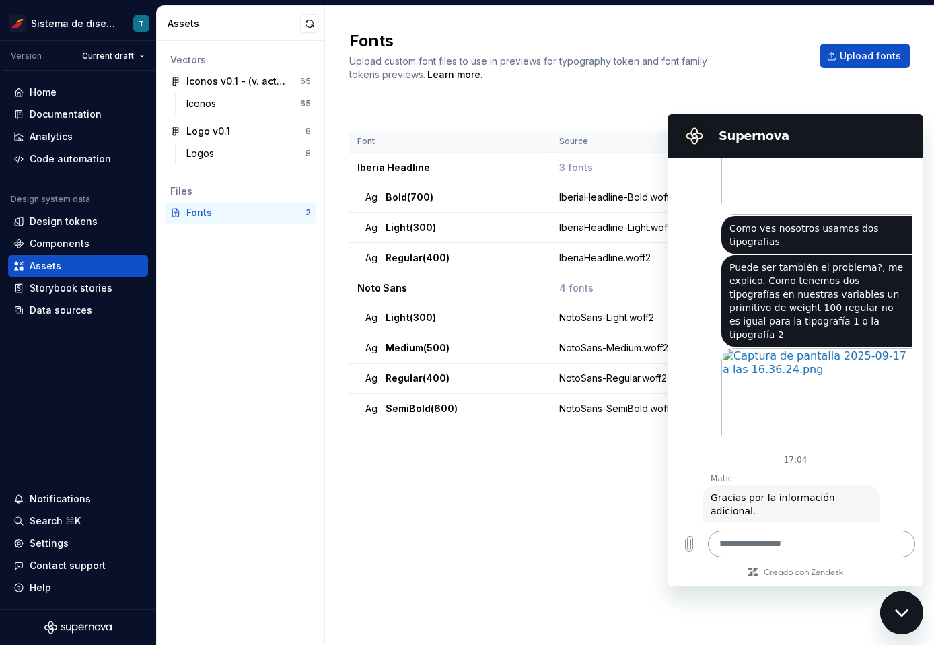
scroll to position [2858, 0]
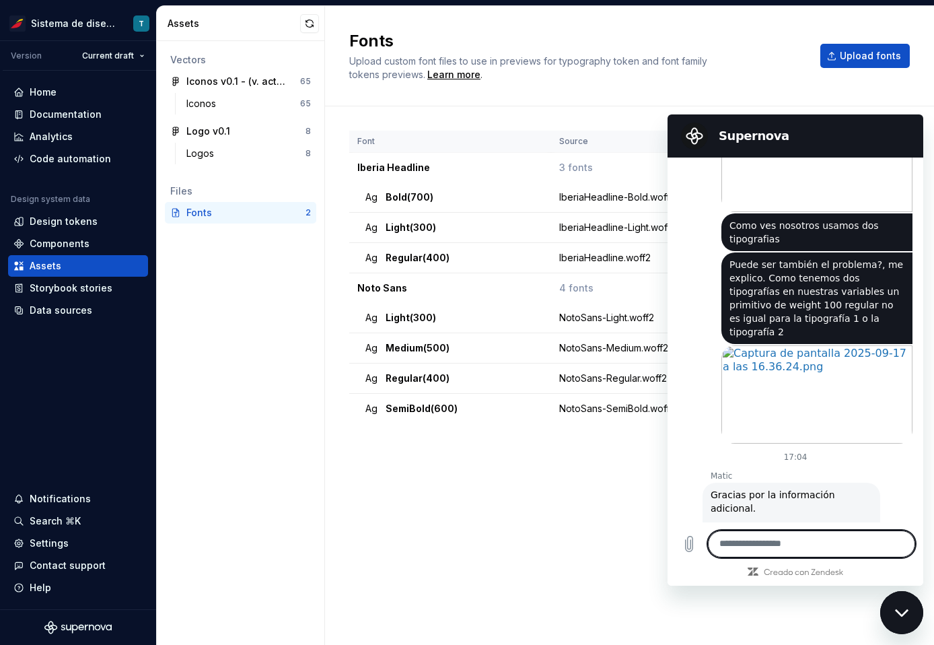
click at [765, 547] on textarea at bounding box center [811, 544] width 207 height 27
click at [767, 547] on textarea at bounding box center [811, 544] width 207 height 27
type textarea "**********"
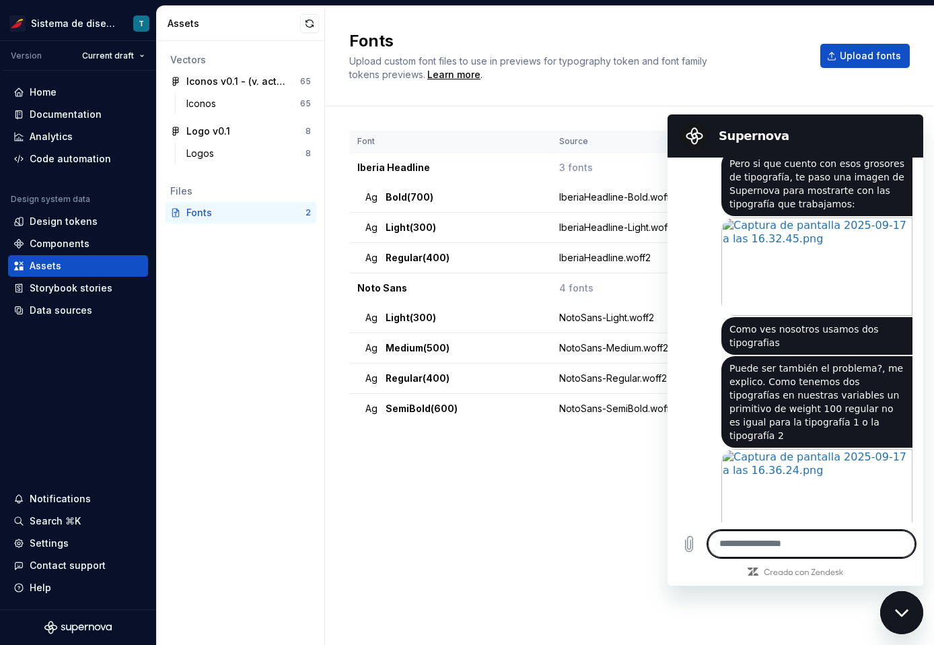
scroll to position [2796, 0]
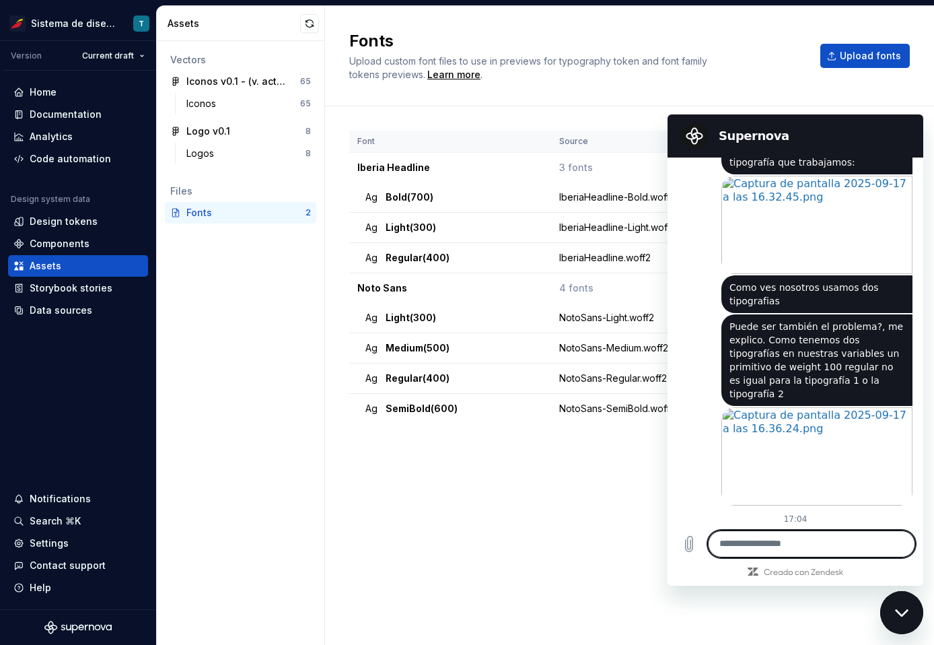
click at [507, 483] on div "Font Source Iberia Headline 3 fonts Ag Bold (700) IberiaHeadline-Bold.woff2 Ag …" at bounding box center [629, 362] width 561 height 463
click at [588, 259] on div "IberiaHeadline.woff2" at bounding box center [716, 257] width 314 height 13
click at [881, 131] on h2 "Supernova" at bounding box center [814, 136] width 191 height 16
click at [899, 622] on div "Cerrar ventana de mensajería" at bounding box center [902, 612] width 40 height 40
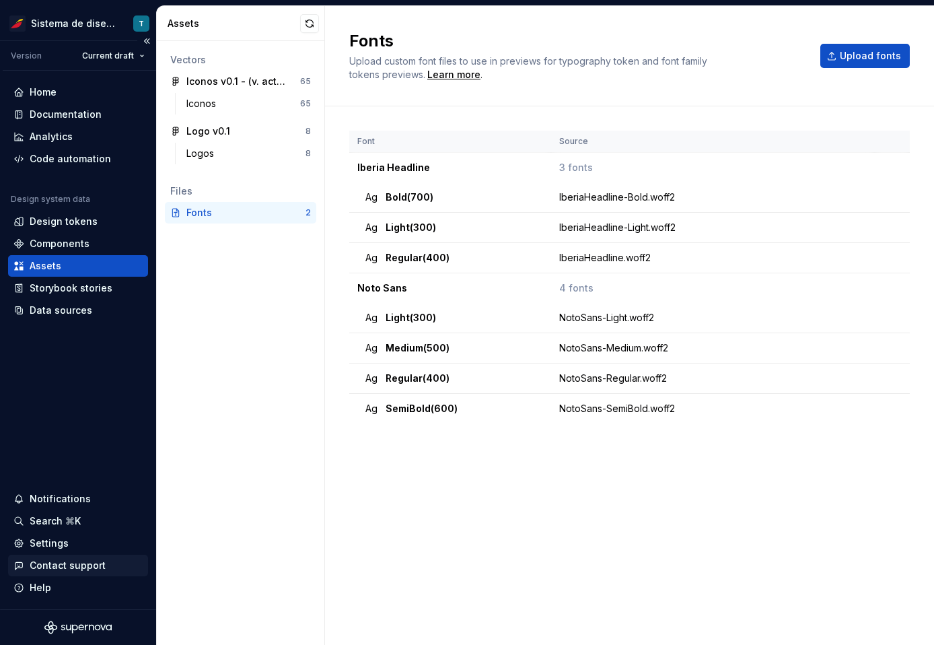
click at [42, 564] on div "Contact support" at bounding box center [68, 565] width 76 height 13
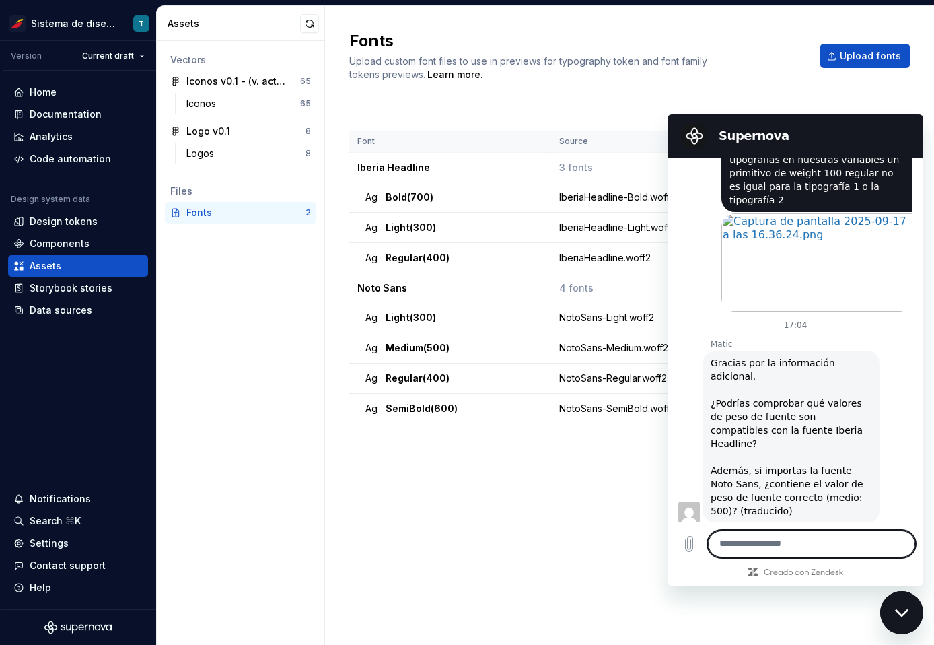
scroll to position [2968, 0]
type textarea "**********"
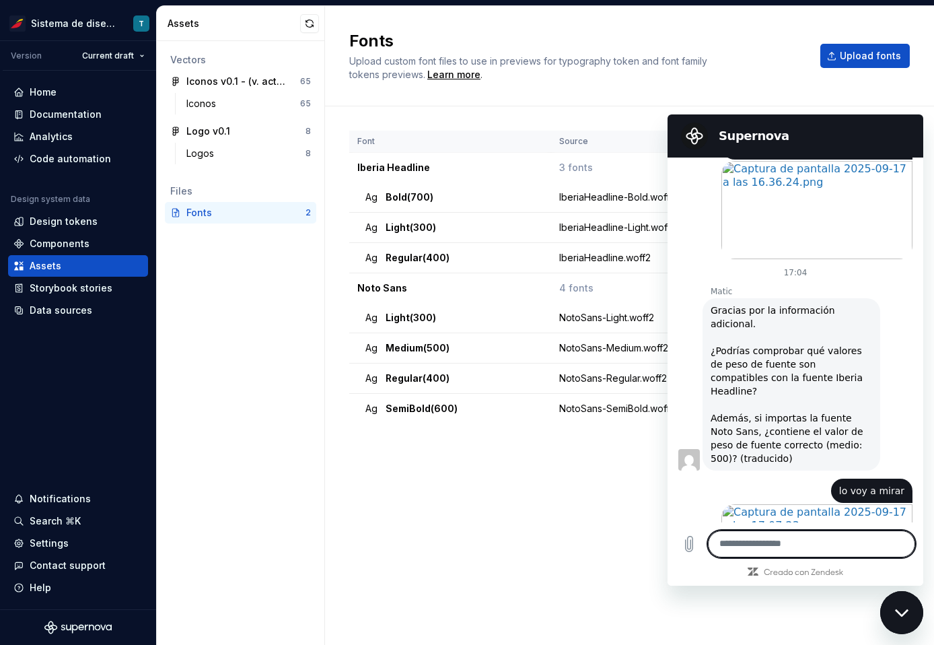
scroll to position [3020, 0]
click at [76, 97] on div "Home" at bounding box center [77, 92] width 129 height 13
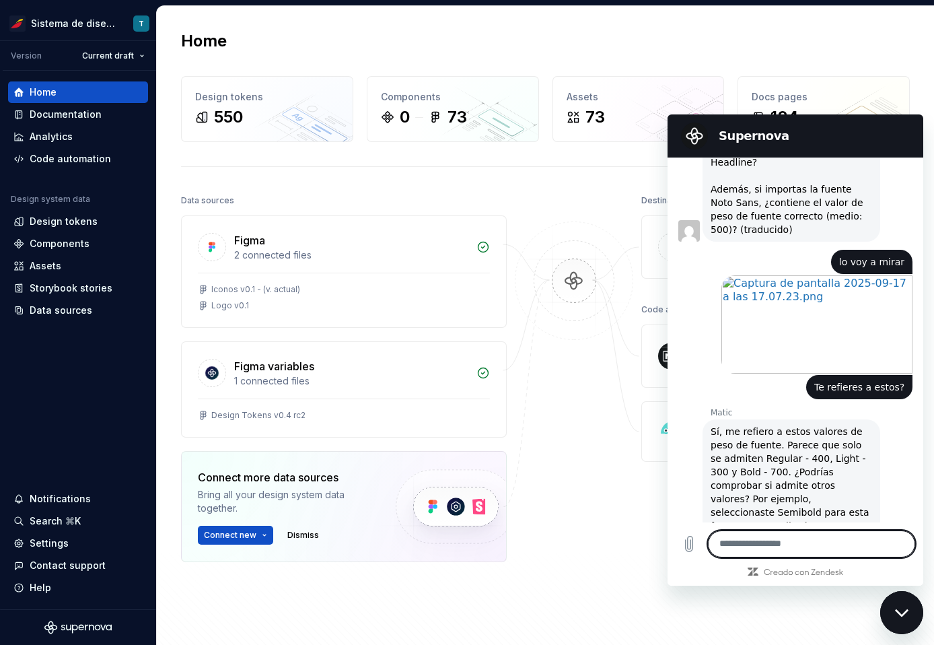
scroll to position [3254, 0]
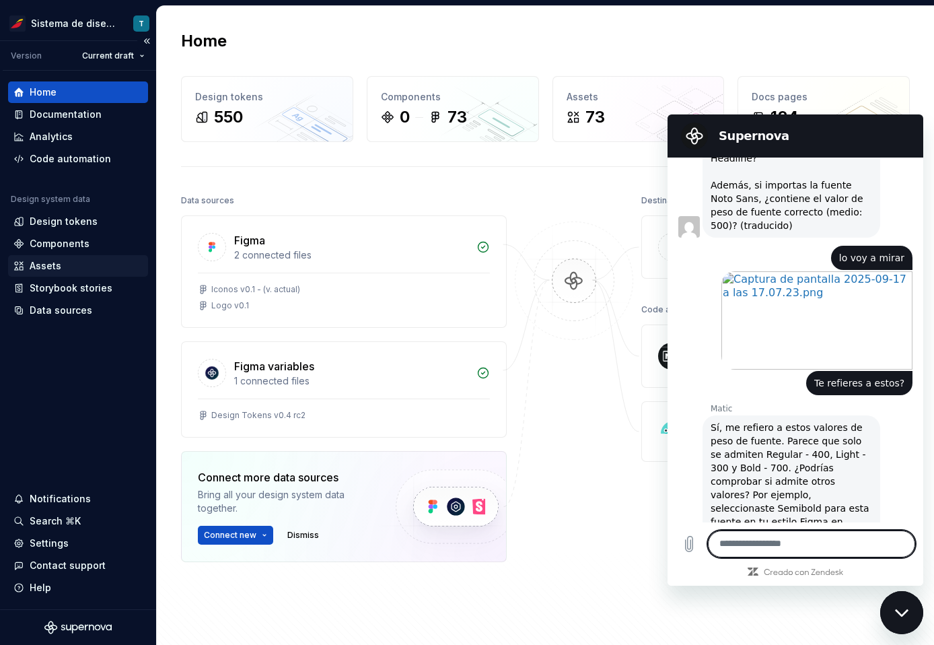
click at [81, 263] on div "Assets" at bounding box center [77, 265] width 129 height 13
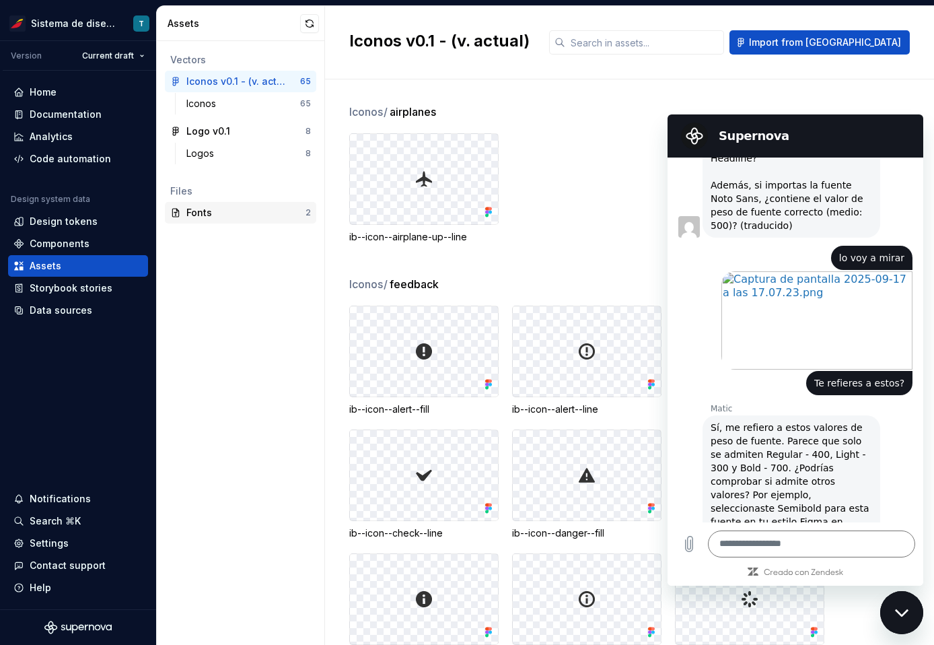
click at [236, 206] on div "Fonts" at bounding box center [245, 212] width 119 height 13
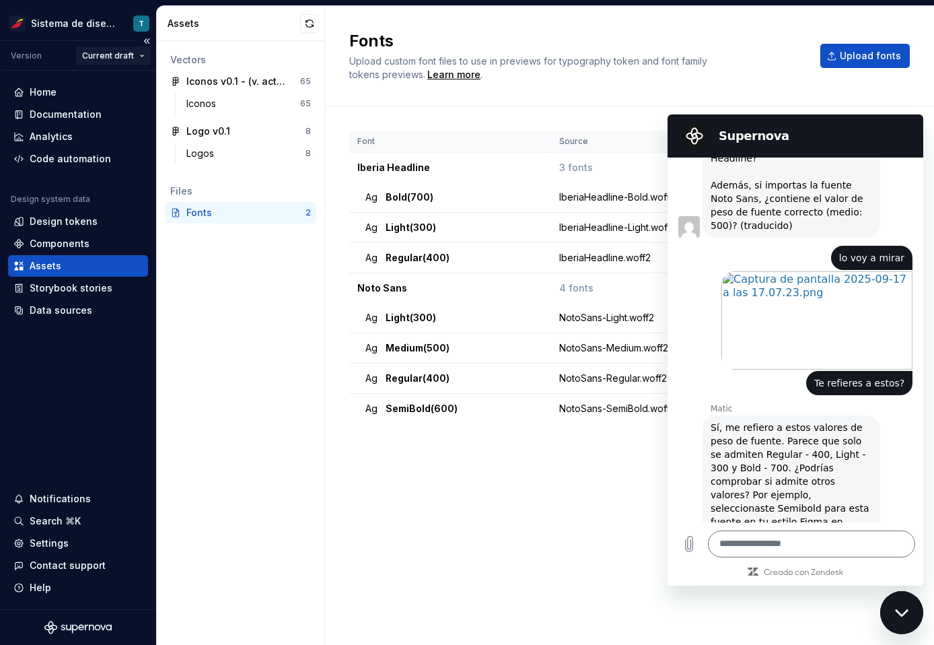
click at [123, 54] on html "Sistema de diseño Iberia T Version Current draft Home Documentation Analytics C…" at bounding box center [467, 322] width 934 height 645
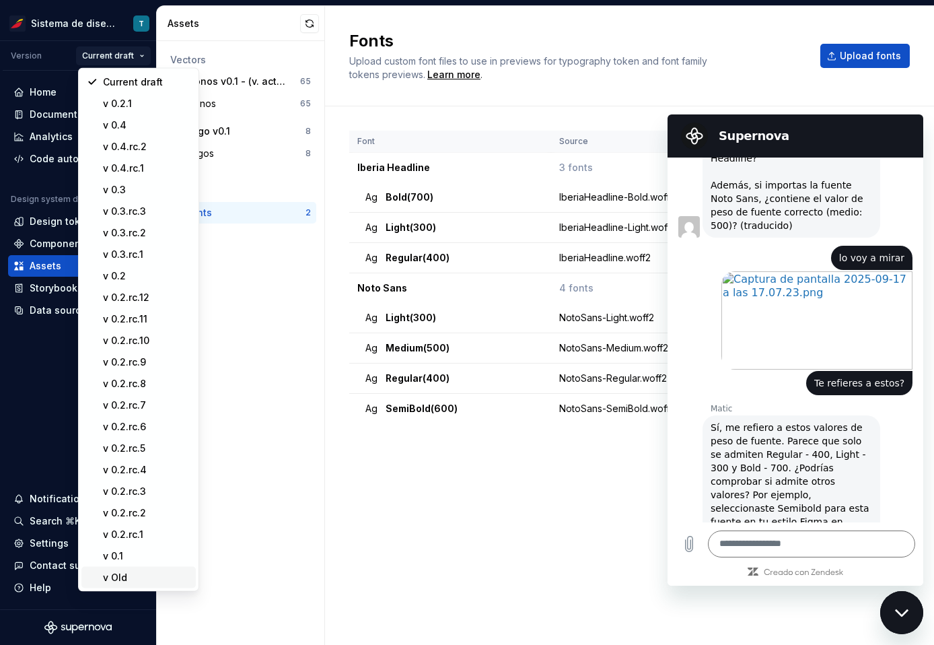
click at [130, 573] on div "v Old" at bounding box center [147, 577] width 88 height 13
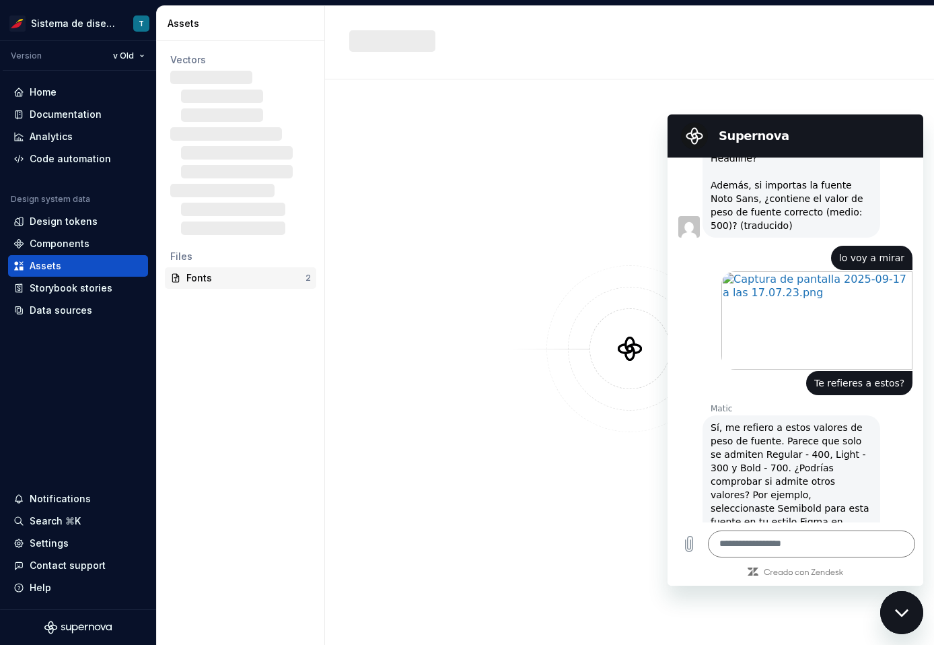
click at [221, 277] on div "Fonts" at bounding box center [245, 277] width 119 height 13
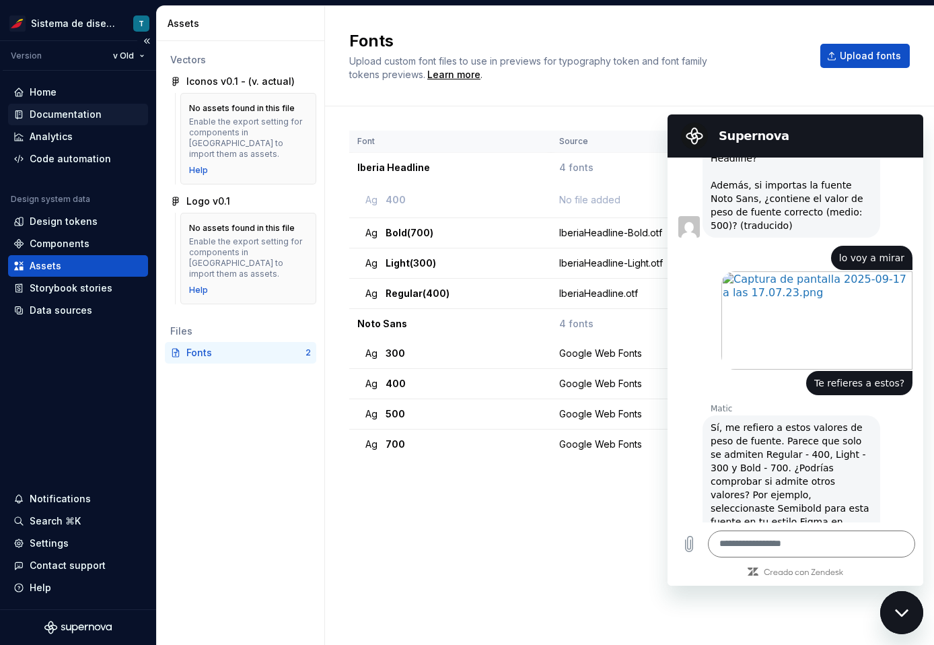
click at [90, 107] on div "Documentation" at bounding box center [78, 115] width 140 height 22
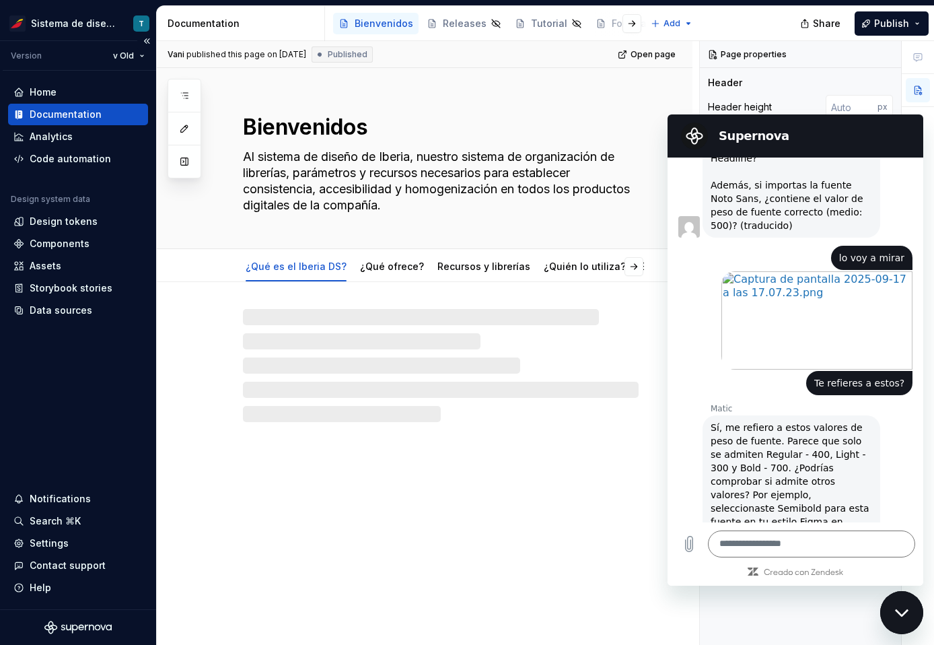
type textarea "*"
click at [86, 90] on div "Home" at bounding box center [77, 92] width 129 height 13
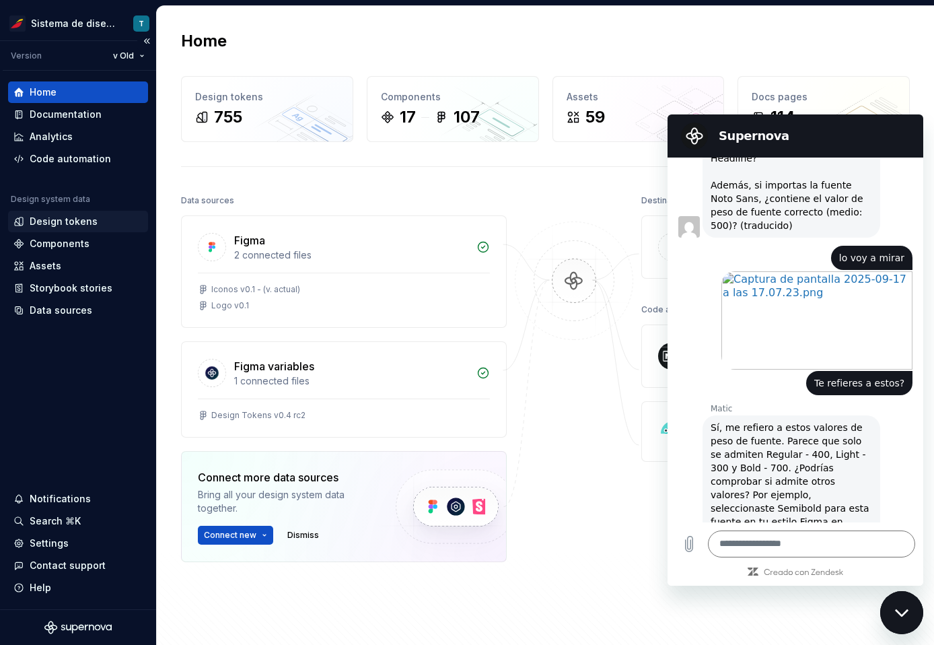
click at [88, 226] on div "Design tokens" at bounding box center [64, 221] width 68 height 13
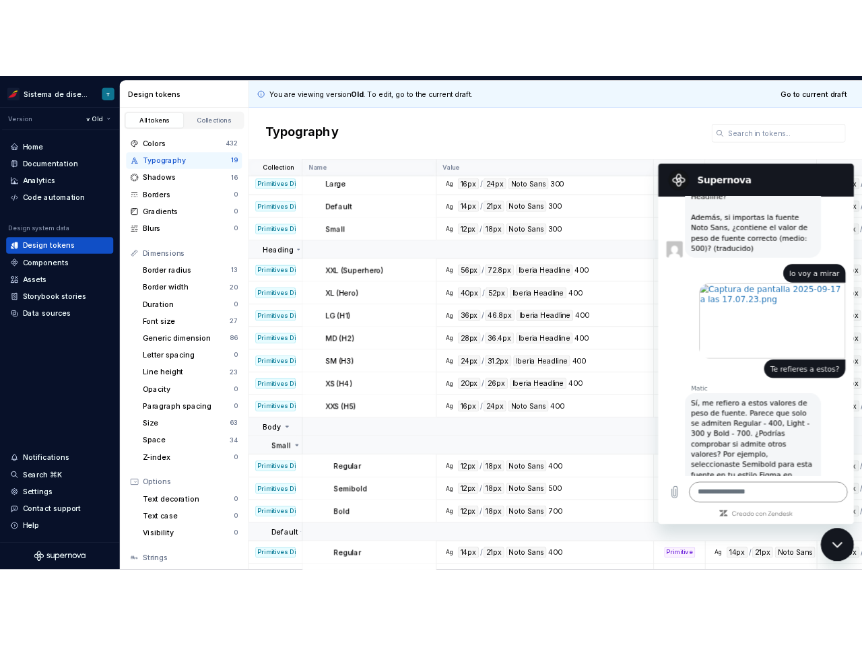
scroll to position [30, 0]
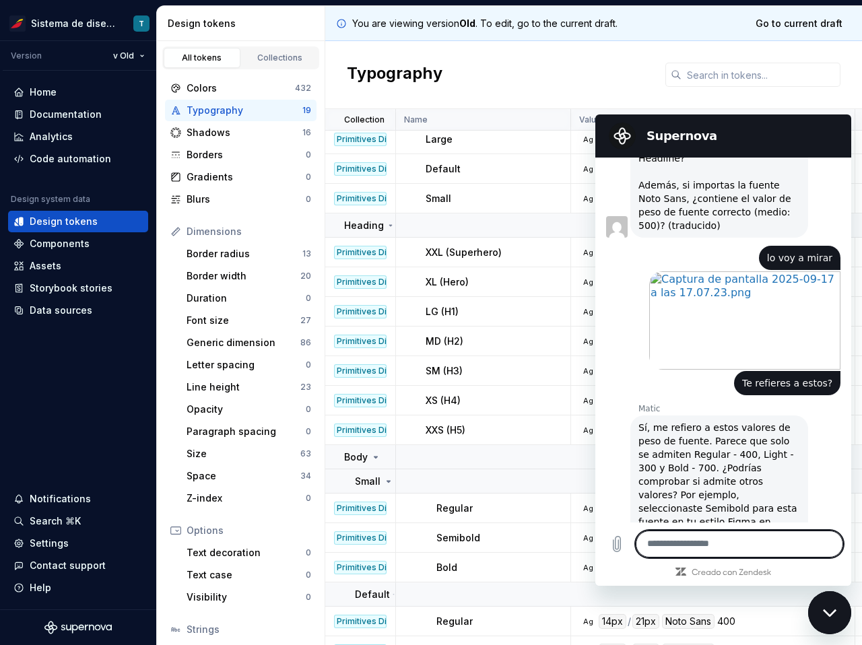
click at [689, 543] on textarea at bounding box center [739, 544] width 207 height 27
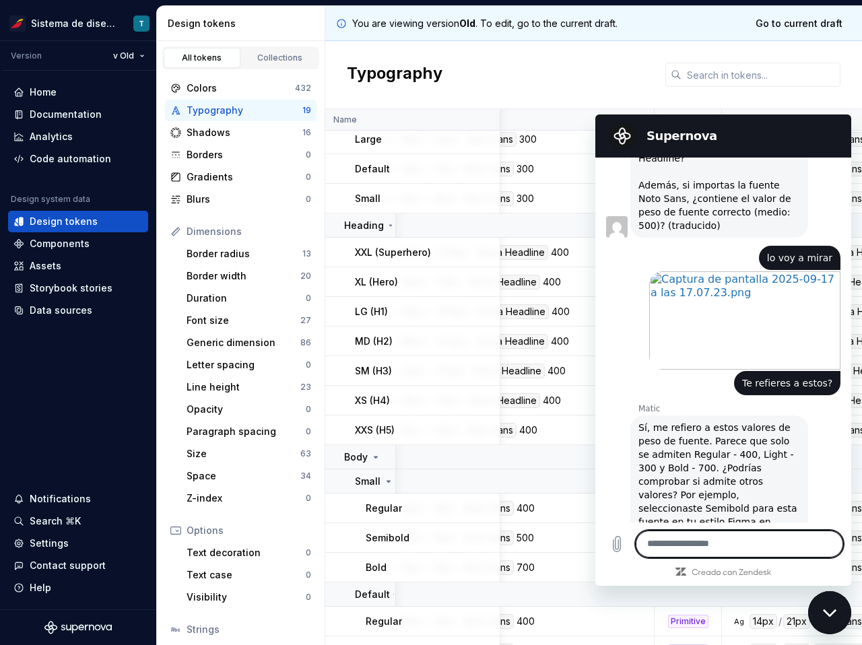
scroll to position [30, 213]
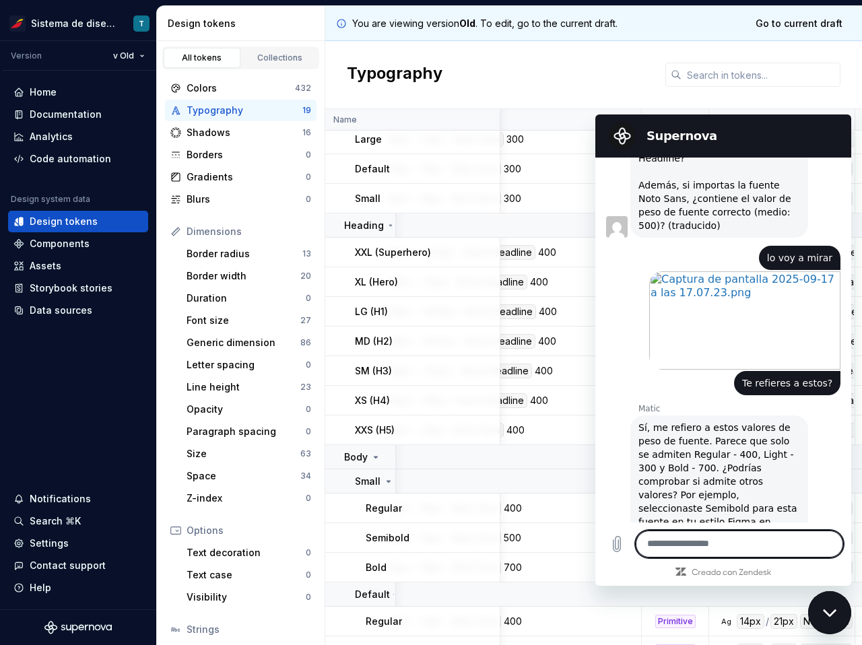
click at [672, 549] on textarea at bounding box center [739, 544] width 207 height 27
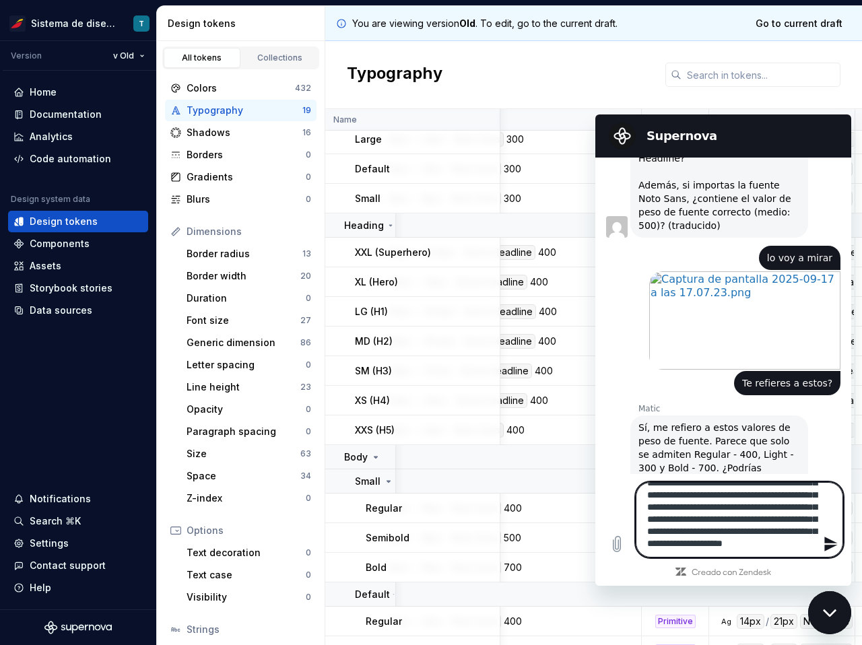
scroll to position [53, 0]
type textarea "**********"
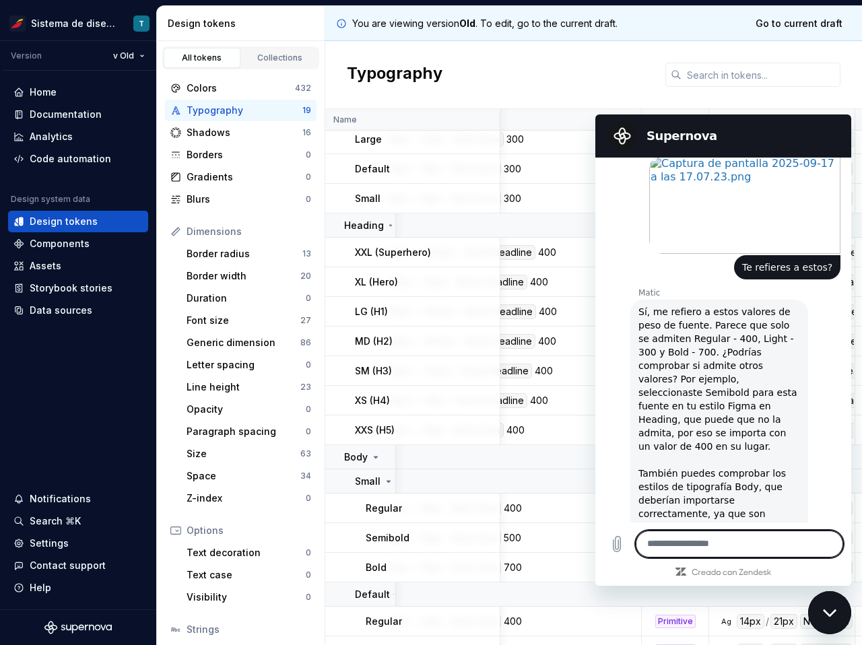
scroll to position [3394, 0]
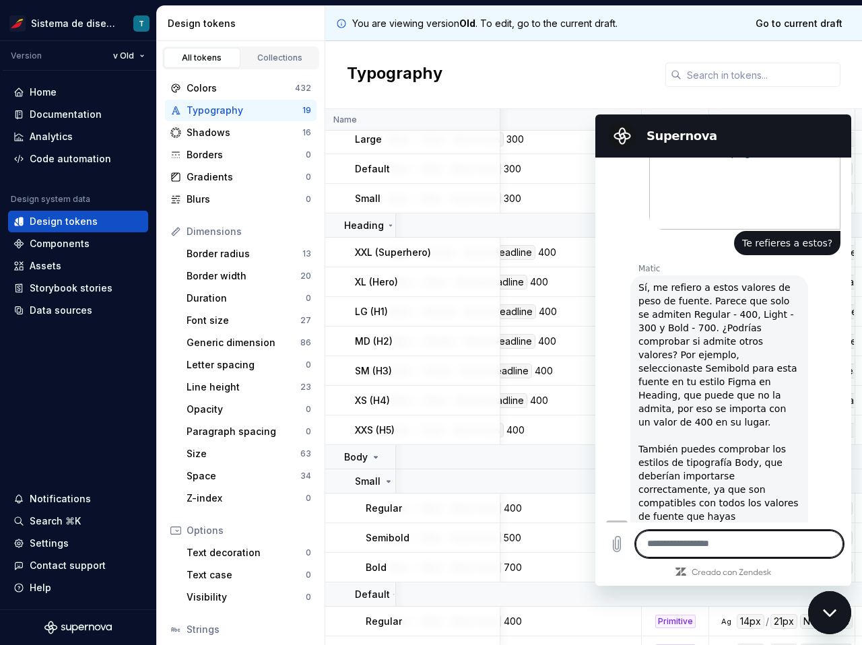
click at [664, 542] on textarea at bounding box center [739, 544] width 207 height 27
type textarea "*"
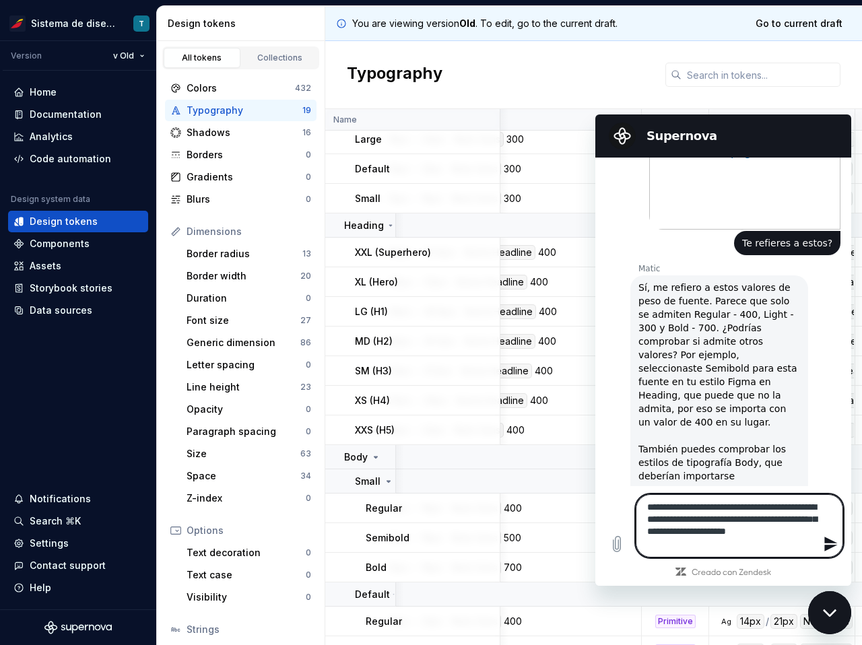
type textarea "**********"
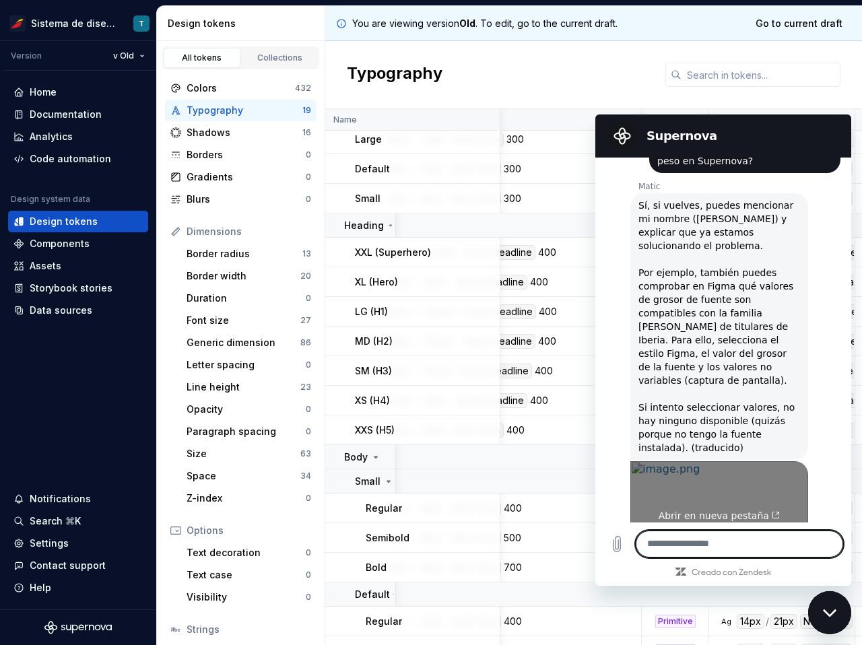
scroll to position [3985, 0]
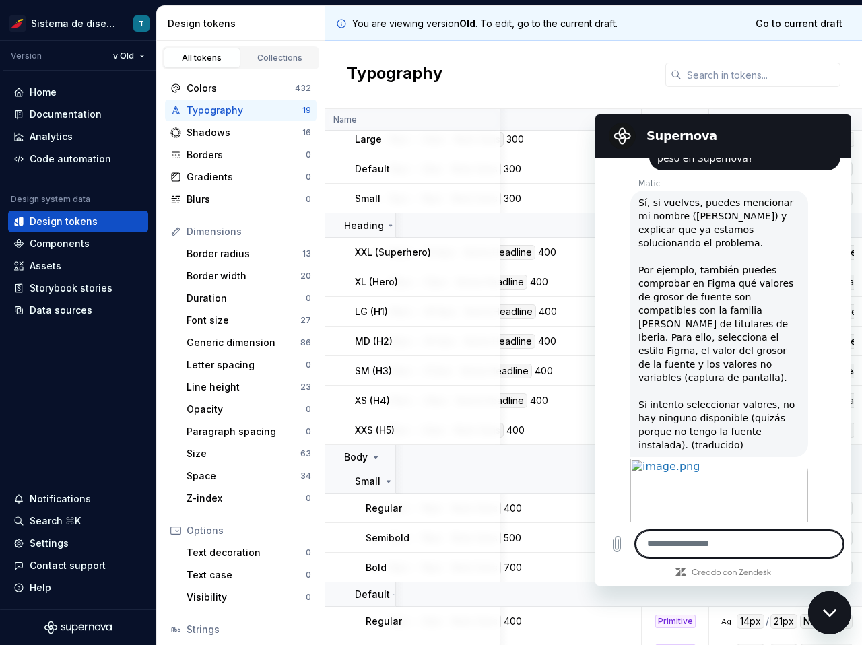
click at [662, 546] on textarea at bounding box center [739, 544] width 207 height 27
type textarea "*******"
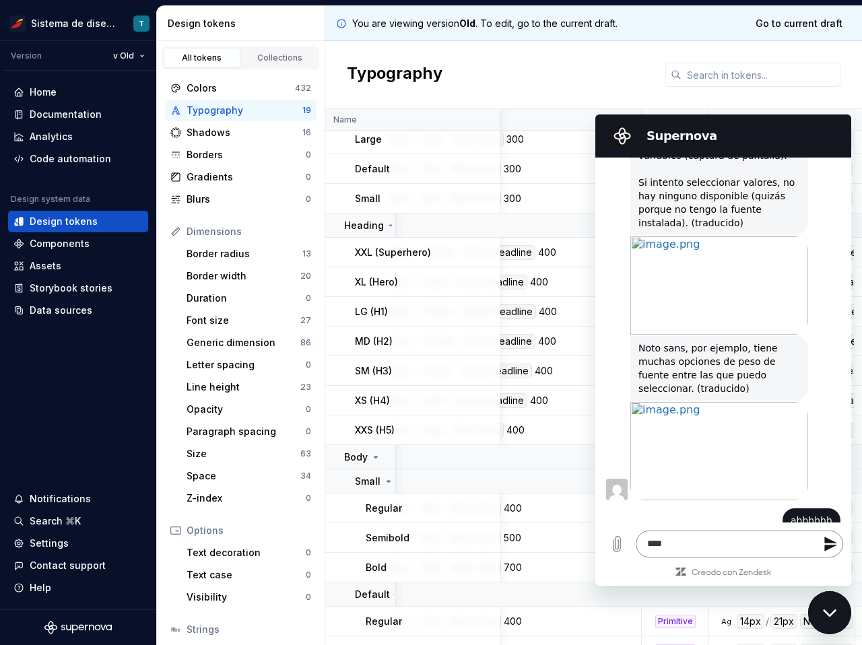
scroll to position [4210, 0]
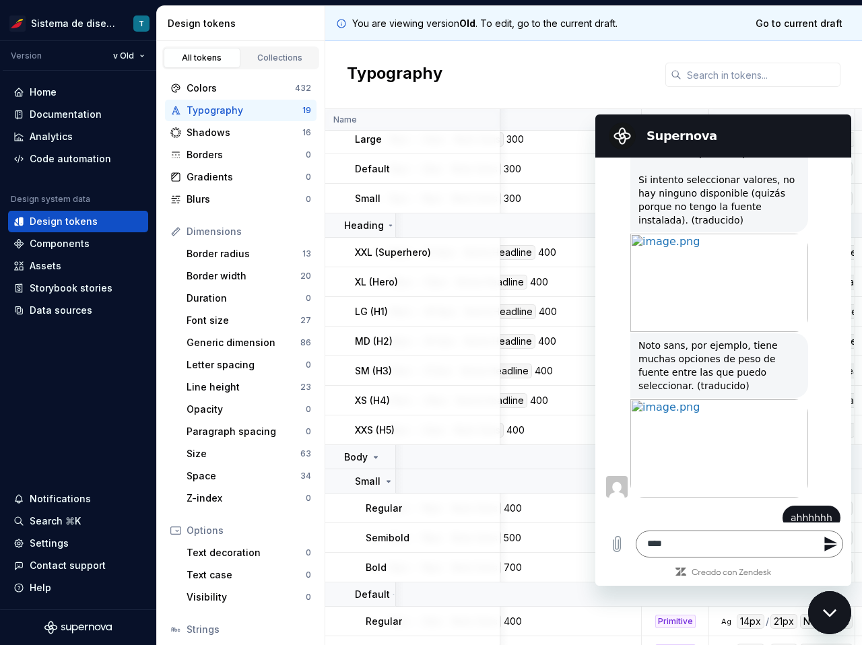
drag, startPoint x: 720, startPoint y: 401, endPoint x: 711, endPoint y: 389, distance: 14.9
click at [711, 555] on span "En conclusión final, por el momento, creo que la causa del problema es que la f…" at bounding box center [719, 649] width 162 height 189
copy span "valores semitransparentes"
click at [667, 546] on textarea "***" at bounding box center [739, 544] width 207 height 27
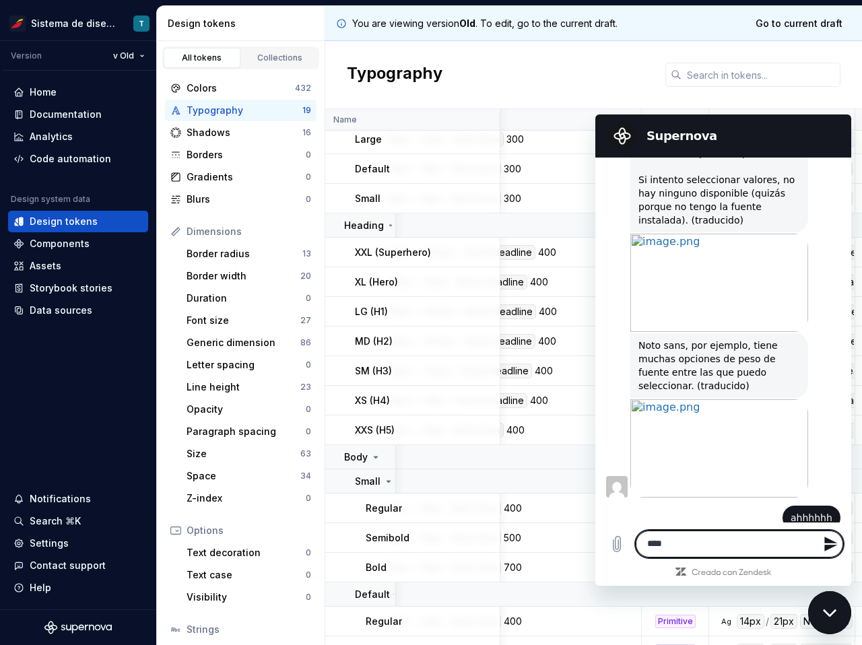
click at [667, 546] on textarea "***" at bounding box center [739, 544] width 207 height 27
paste textarea "**********"
click at [644, 543] on textarea "**********" at bounding box center [739, 544] width 207 height 27
click at [732, 543] on textarea "**********" at bounding box center [739, 537] width 207 height 39
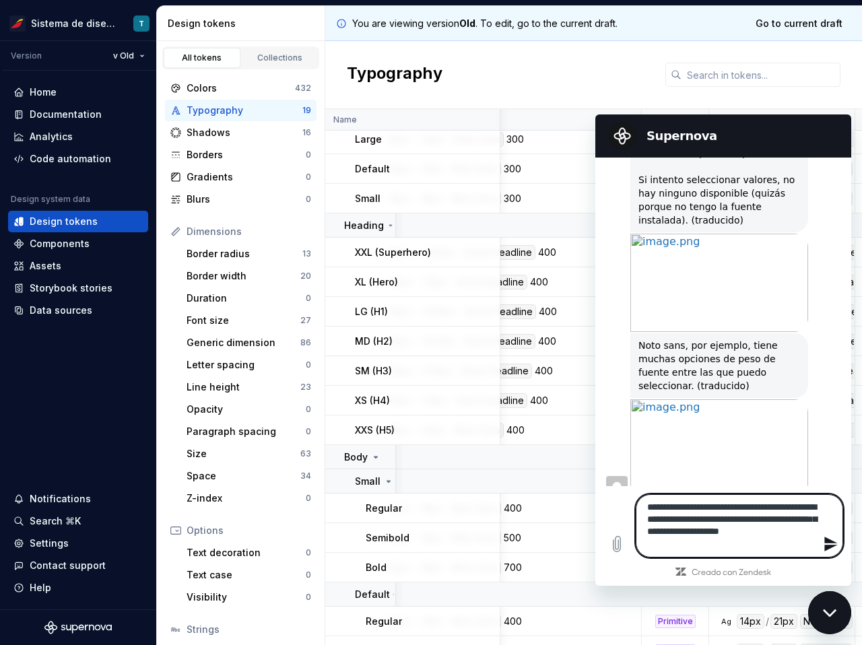
type textarea "**********"
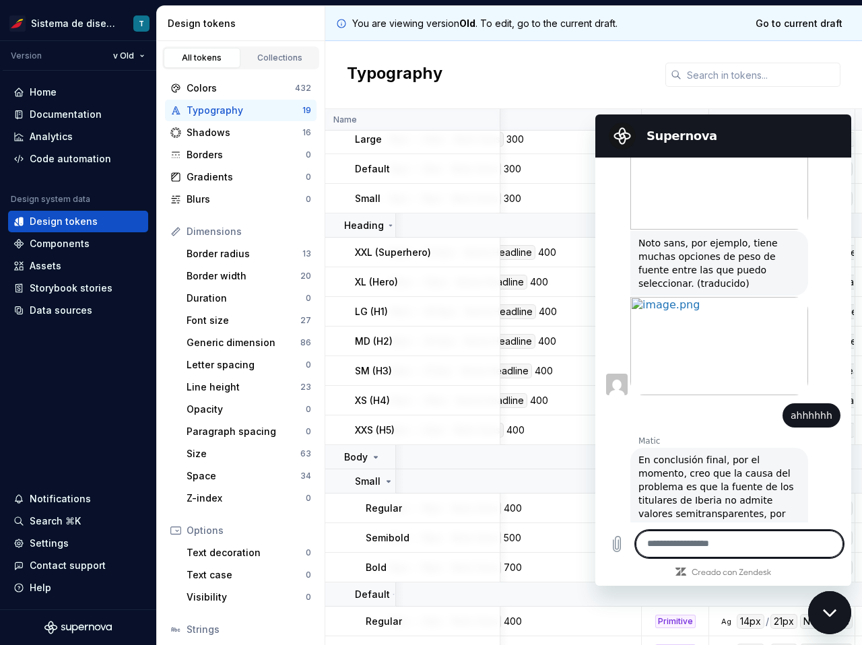
scroll to position [4311, 0]
click at [702, 546] on textarea at bounding box center [739, 544] width 207 height 27
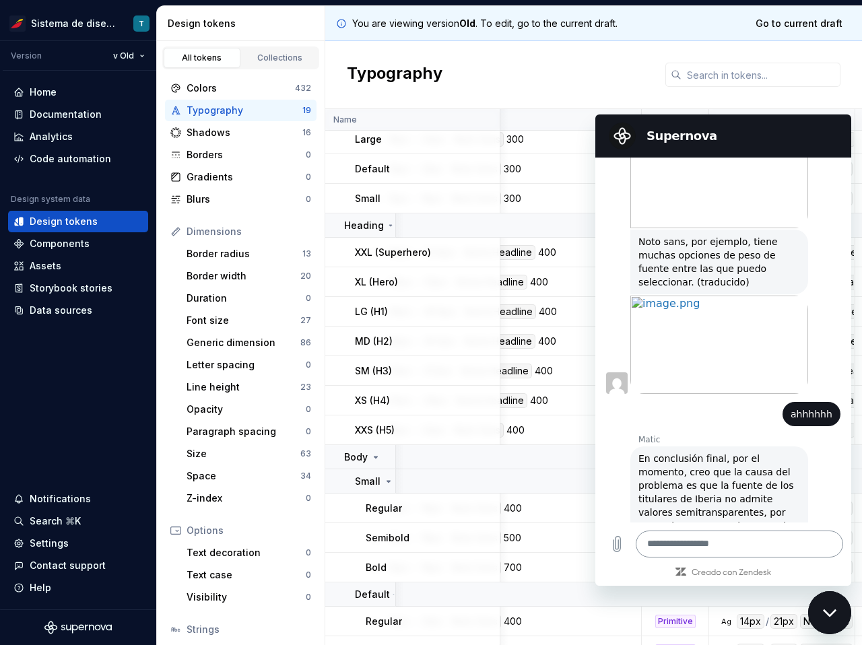
click at [650, 551] on textarea at bounding box center [739, 544] width 207 height 27
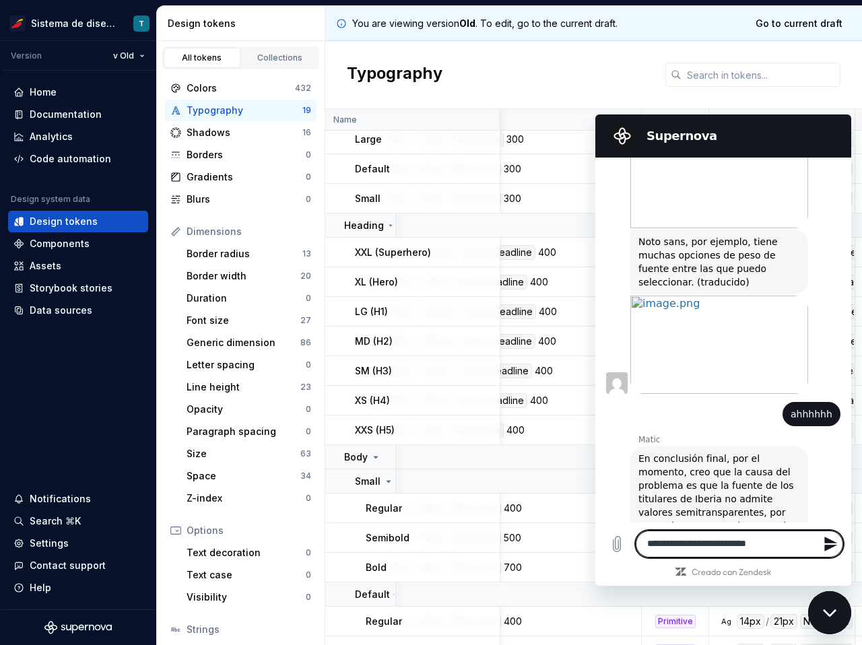
type textarea "**********"
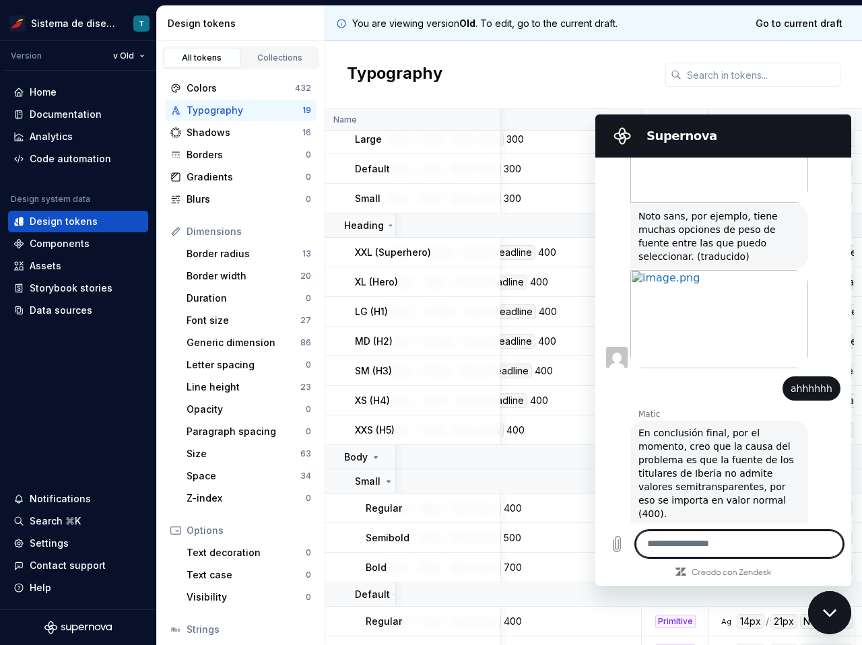
scroll to position [4342, 0]
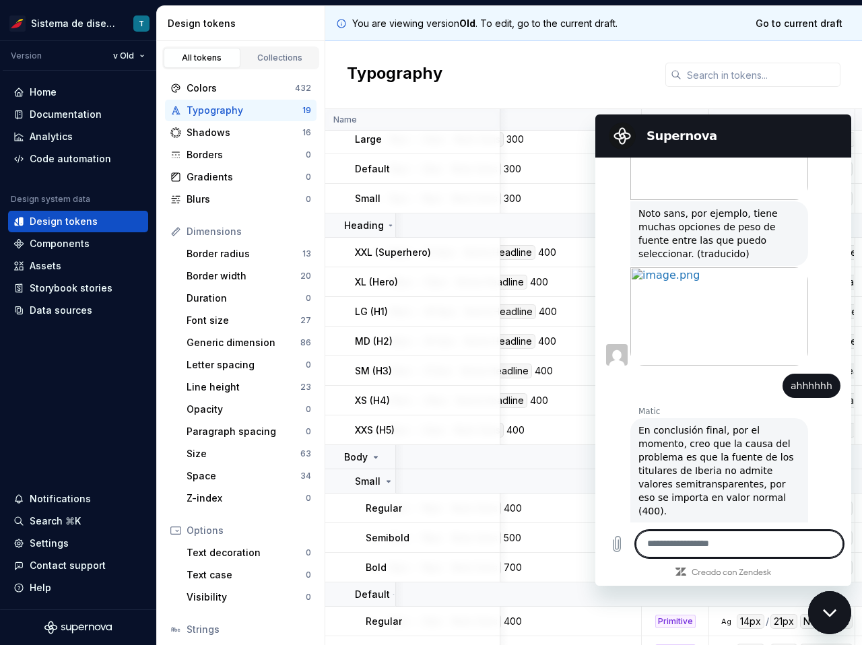
click at [667, 547] on textarea at bounding box center [739, 544] width 207 height 27
click at [134, 50] on html "Sistema de diseño Iberia T Version v Old Home Documentation Analytics Code auto…" at bounding box center [431, 322] width 862 height 645
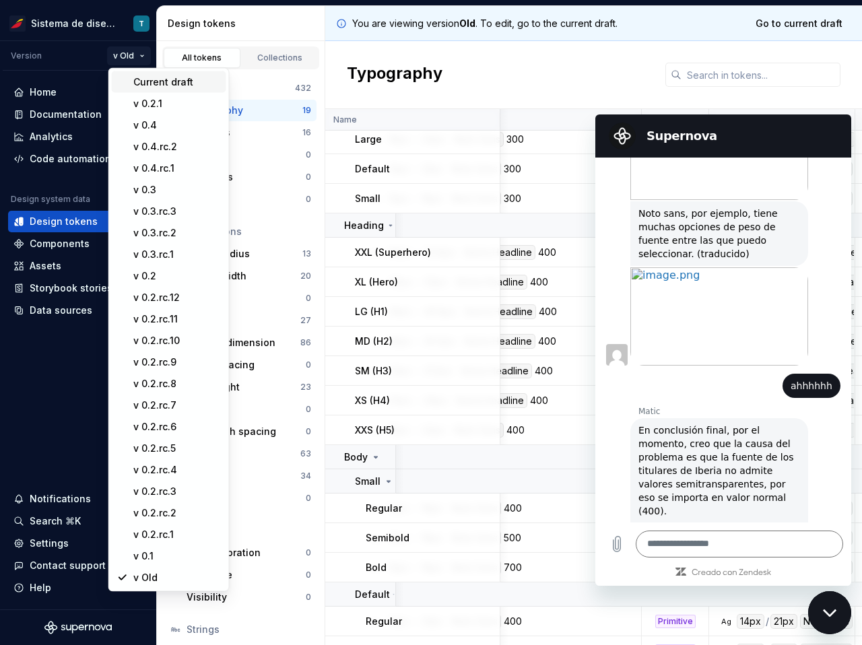
click at [166, 79] on div "Current draft" at bounding box center [177, 81] width 88 height 13
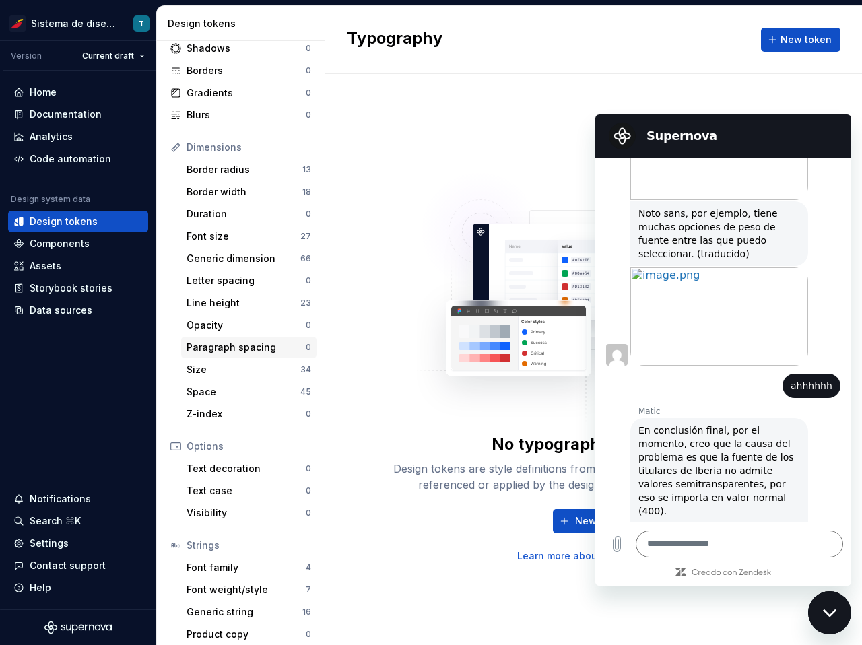
scroll to position [92, 0]
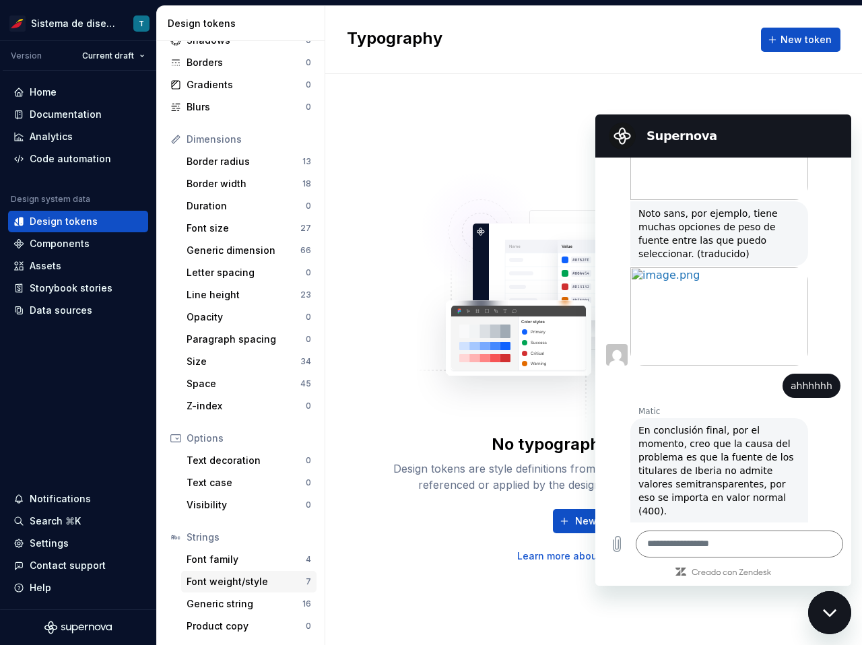
click at [240, 580] on div "Font weight/style" at bounding box center [245, 581] width 119 height 13
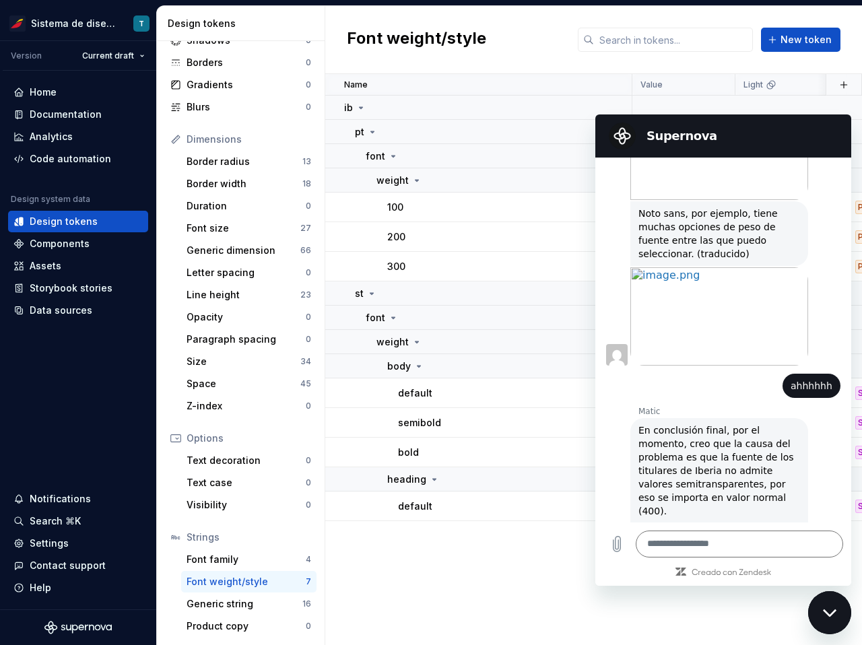
click at [836, 613] on icon "Cerrar ventana de mensajería" at bounding box center [830, 613] width 14 height 9
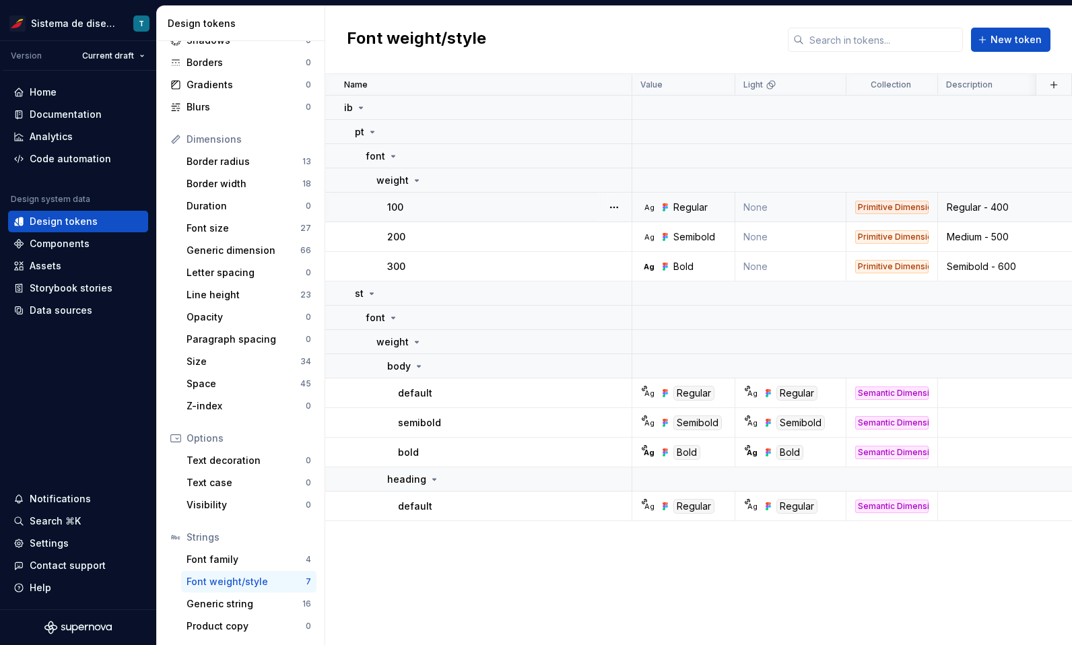
click at [800, 210] on td "None" at bounding box center [790, 208] width 111 height 30
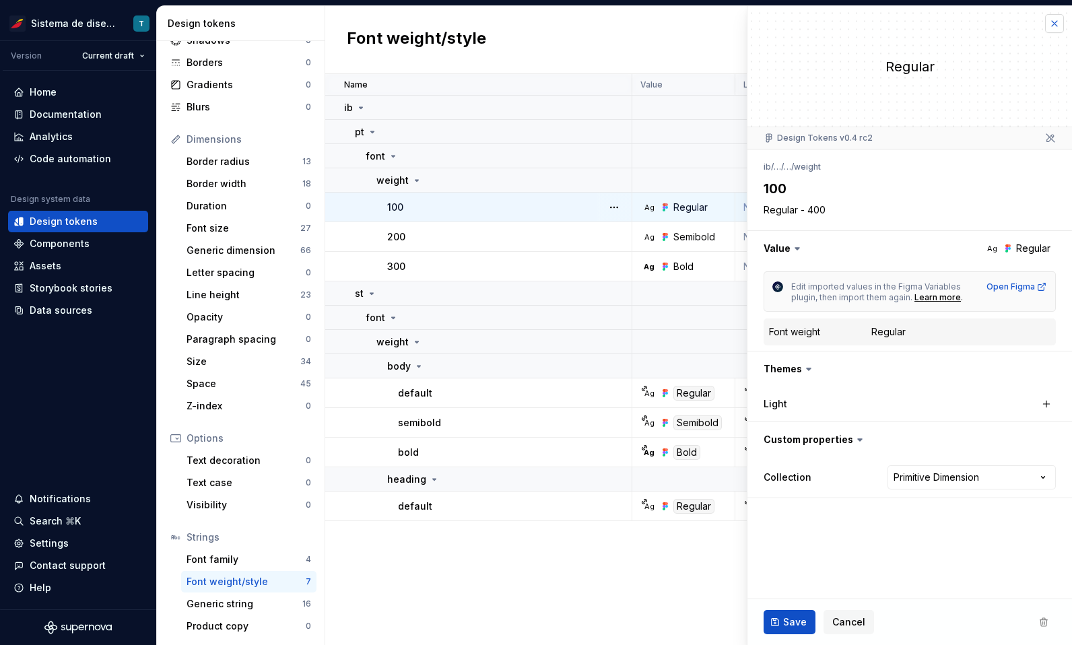
click at [1055, 24] on button "button" at bounding box center [1054, 23] width 19 height 19
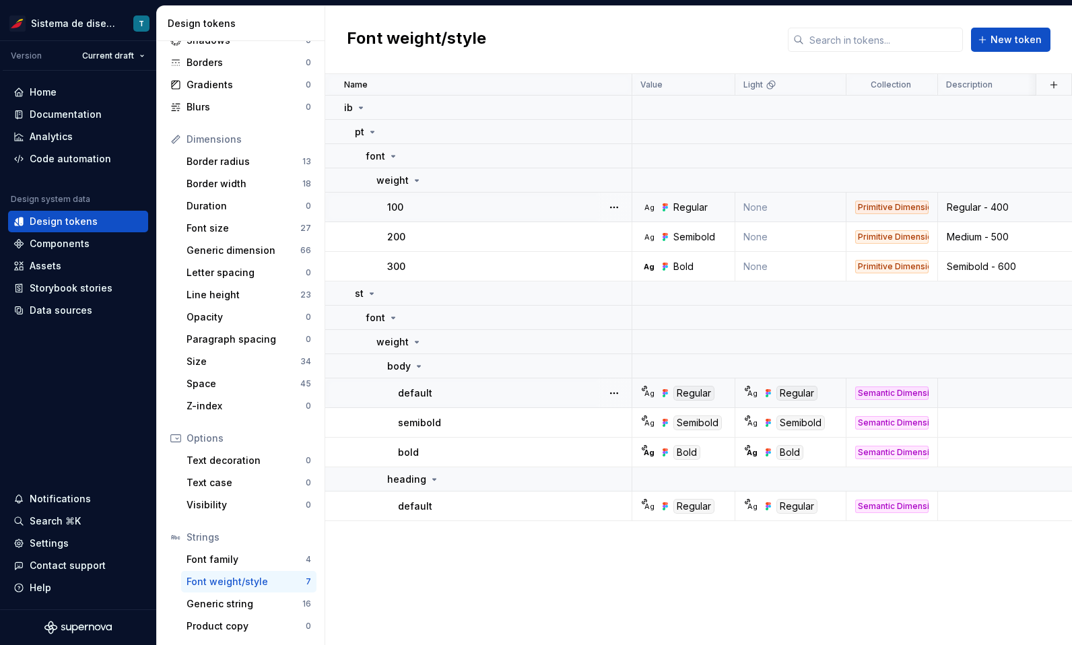
click at [559, 390] on div "default" at bounding box center [514, 392] width 233 height 13
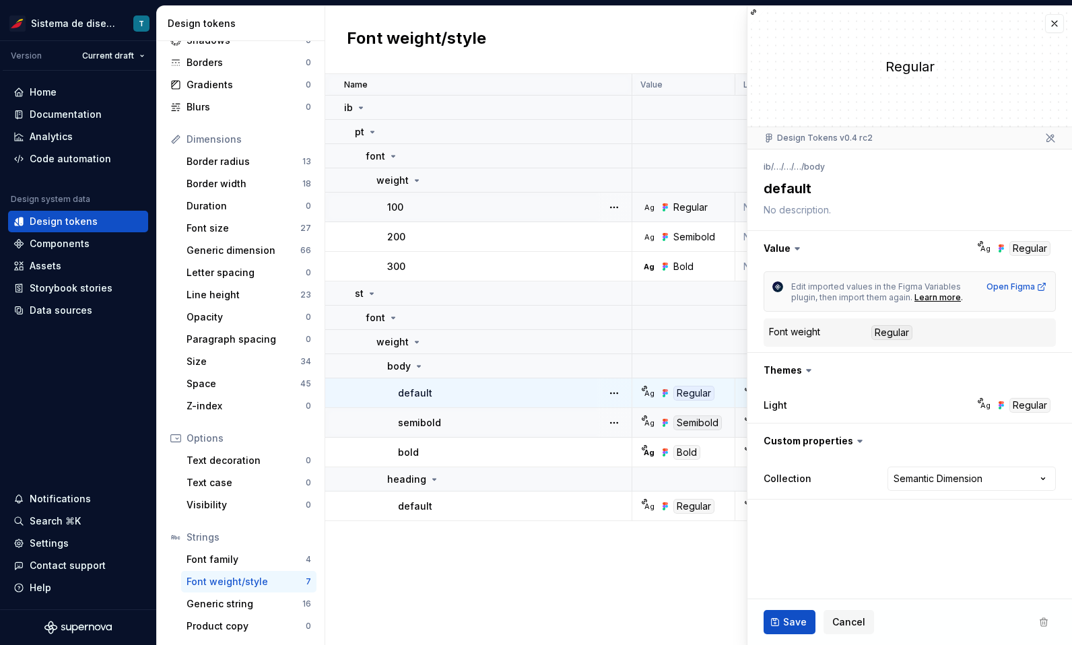
click at [564, 428] on div "semibold" at bounding box center [514, 422] width 233 height 13
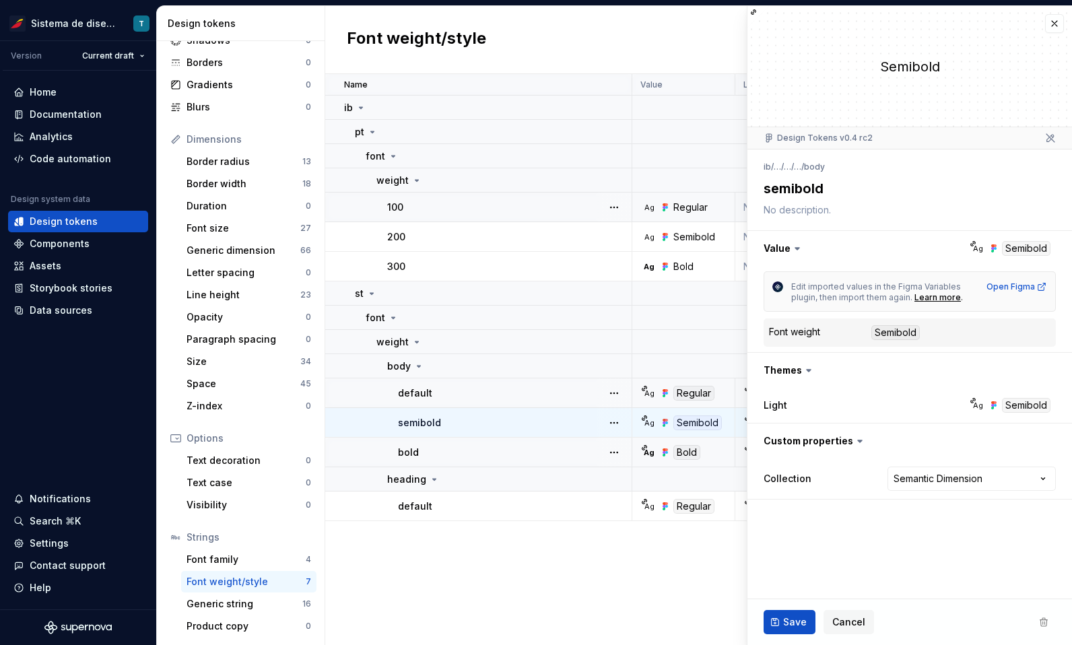
click at [555, 452] on div "bold" at bounding box center [514, 452] width 233 height 13
type textarea "*"
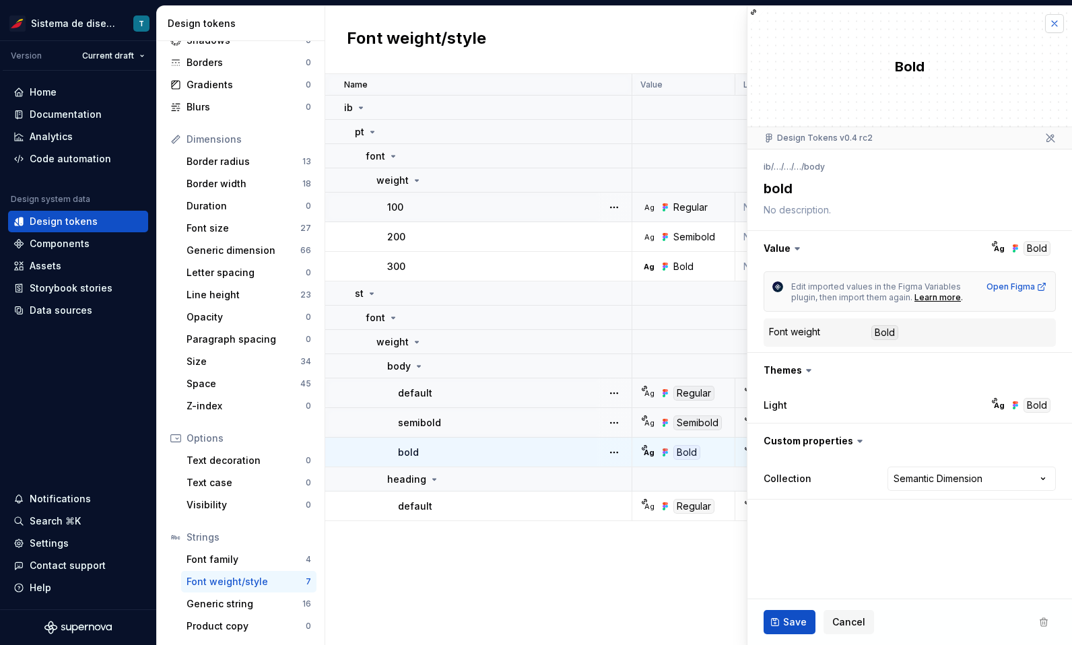
click at [1056, 31] on button "button" at bounding box center [1054, 23] width 19 height 19
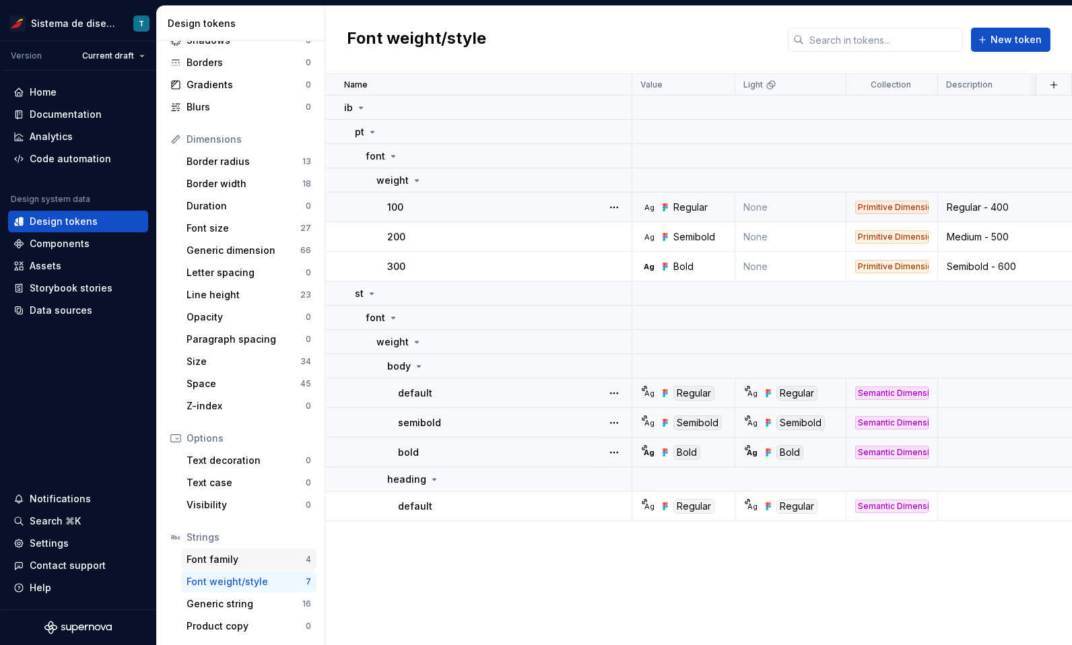
click at [265, 561] on div "Font family" at bounding box center [245, 559] width 119 height 13
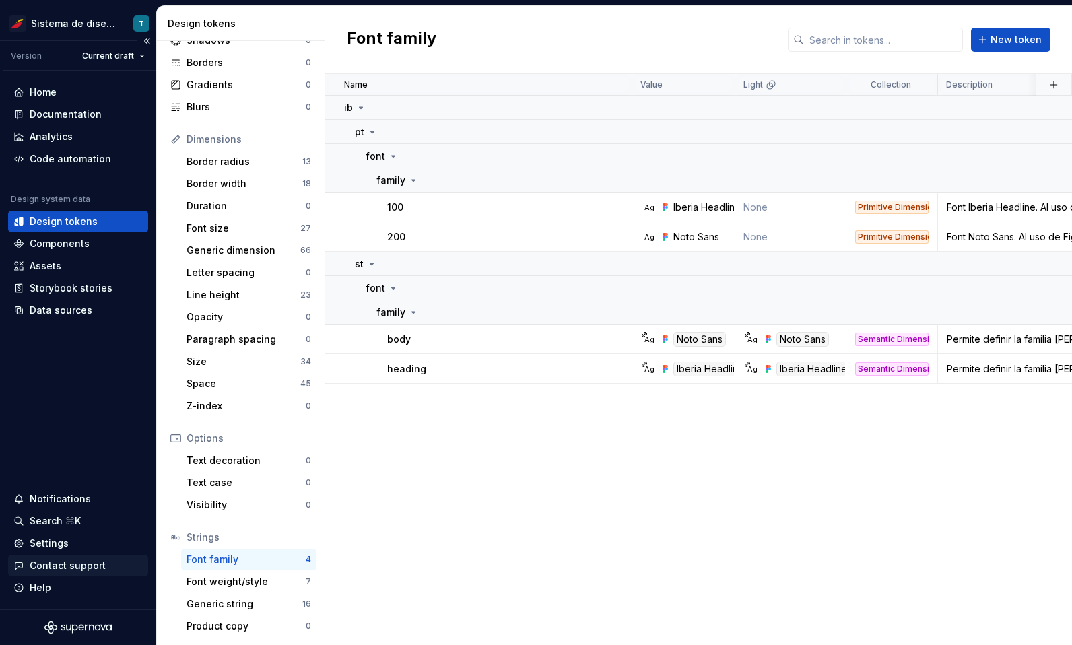
click at [64, 564] on div "Contact support" at bounding box center [68, 565] width 76 height 13
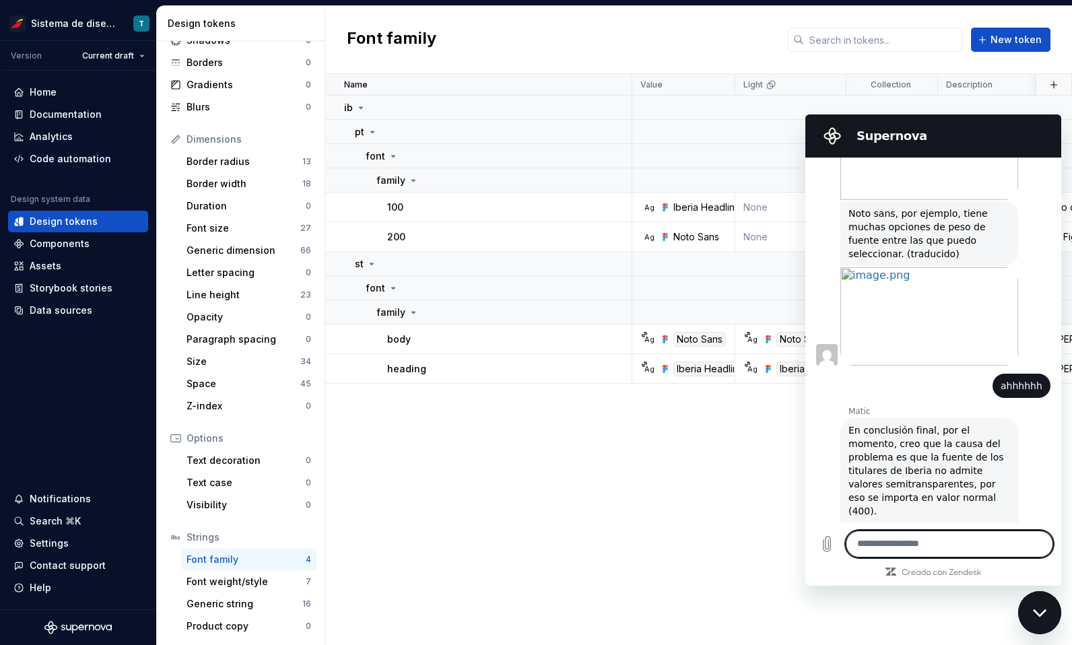
click at [930, 549] on textarea at bounding box center [949, 544] width 207 height 27
click at [870, 545] on textarea at bounding box center [949, 544] width 207 height 27
click at [860, 542] on textarea at bounding box center [949, 544] width 207 height 27
type textarea "**********"
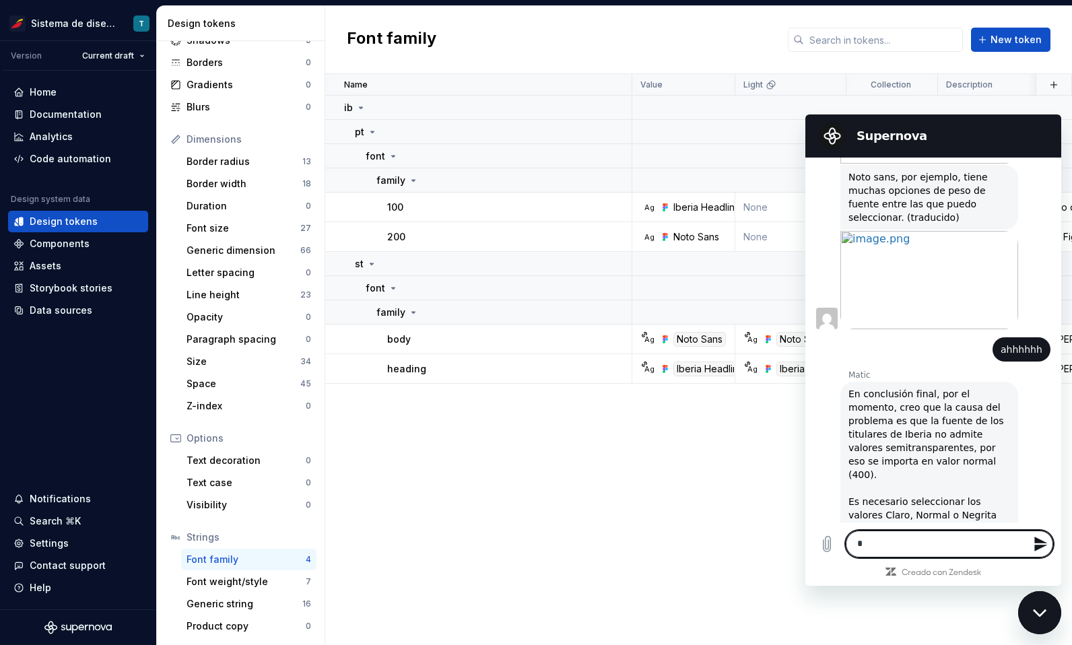
scroll to position [4381, 0]
type textarea "**********"
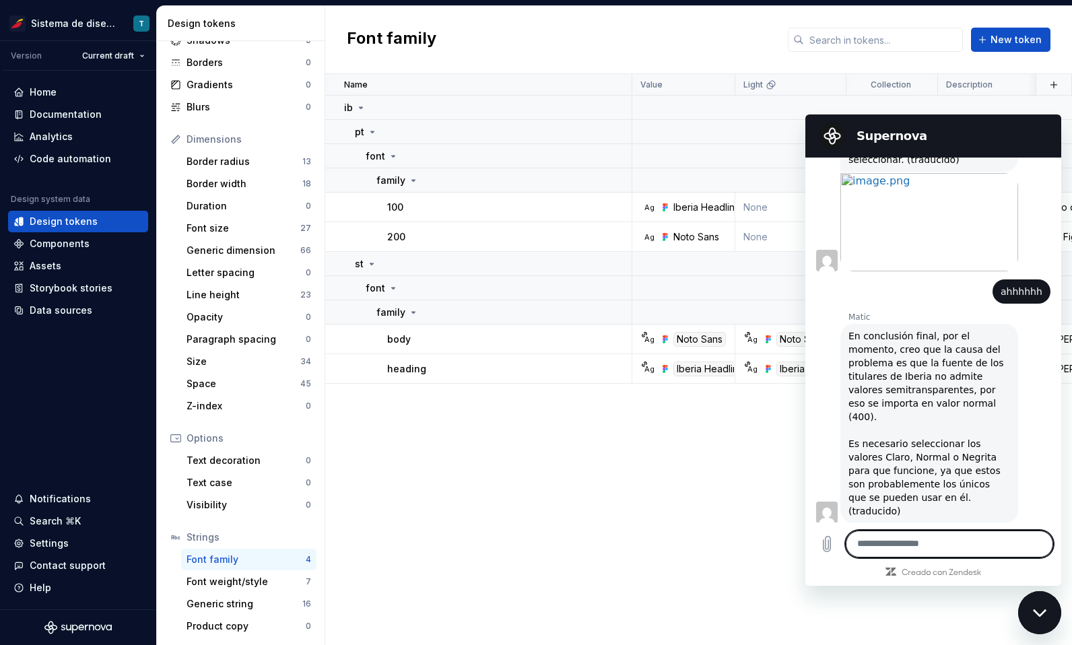
scroll to position [4435, 0]
click at [883, 544] on textarea at bounding box center [949, 544] width 207 height 27
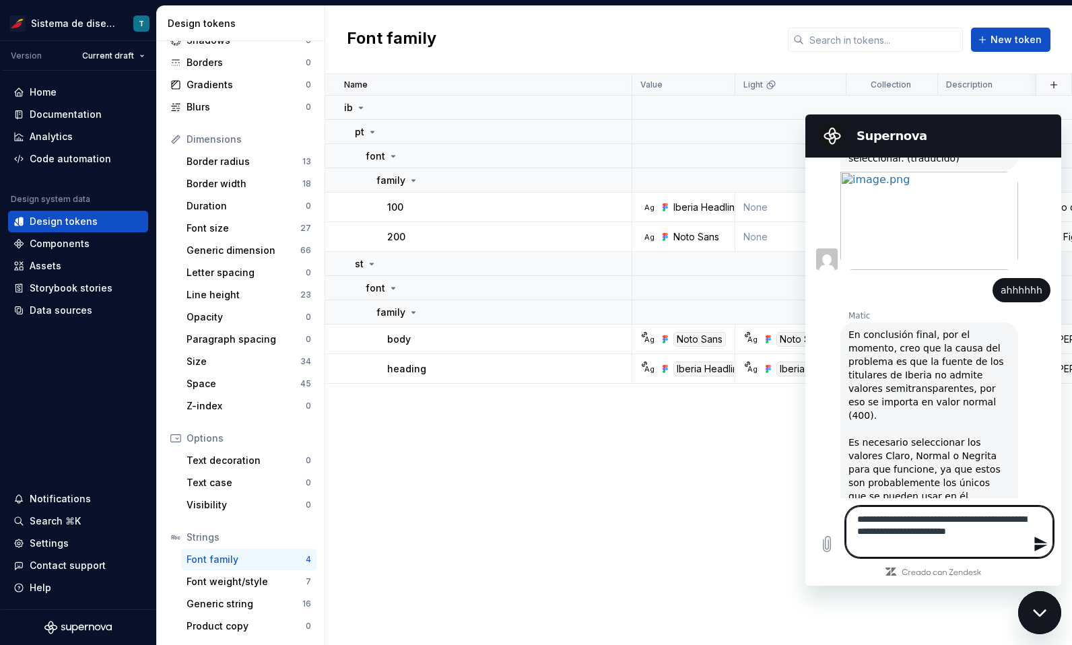
type textarea "**********"
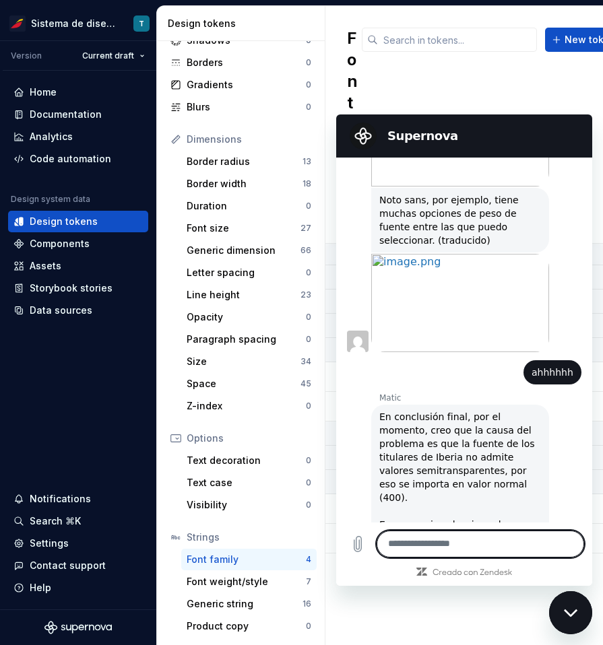
scroll to position [4493, 0]
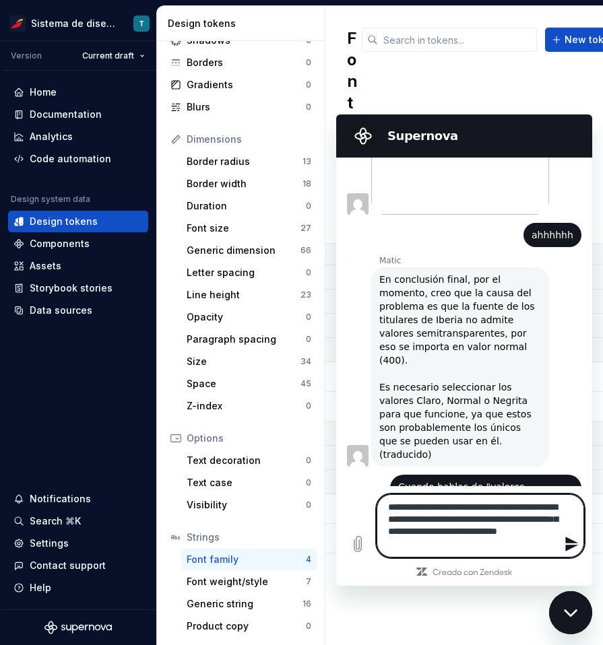
type textarea "**********"
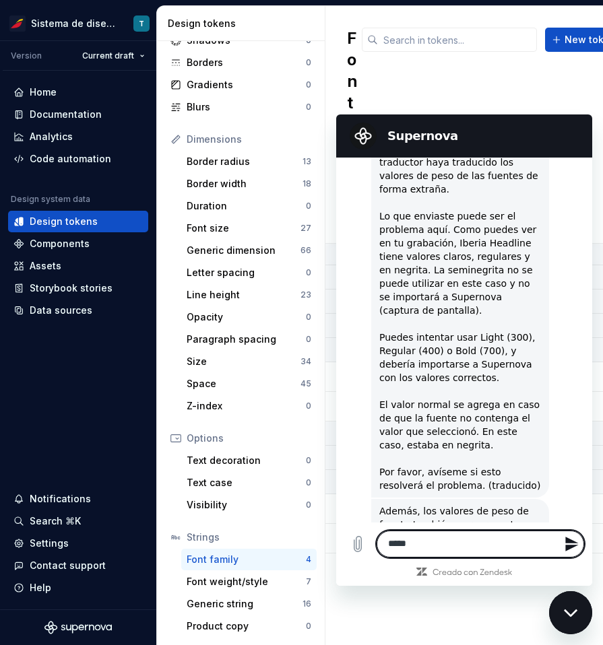
scroll to position [5365, 0]
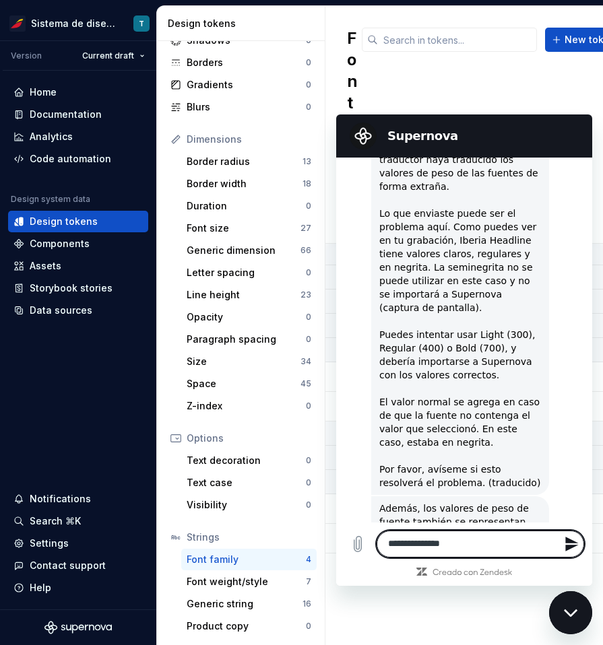
type textarea "**********"
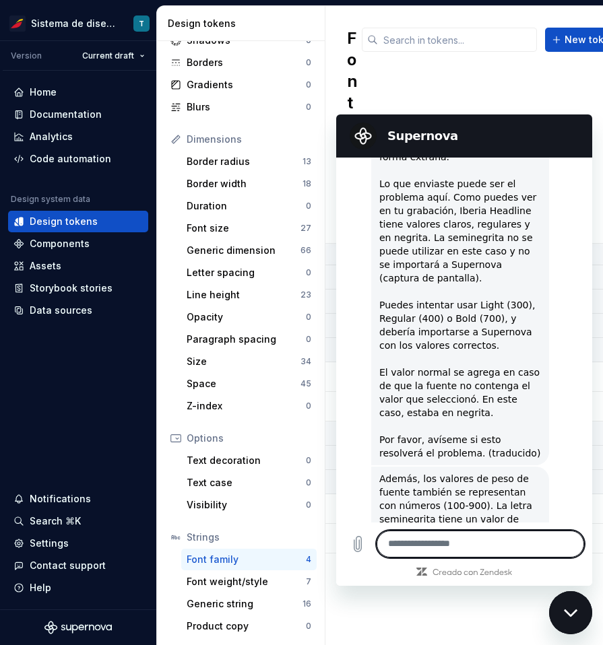
scroll to position [5397, 0]
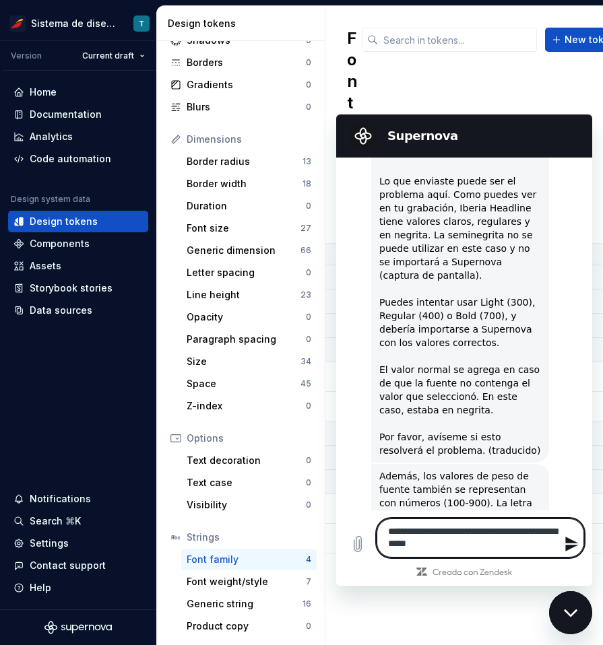
click at [446, 549] on textarea "**********" at bounding box center [479, 537] width 207 height 39
click at [414, 529] on textarea "**********" at bounding box center [479, 537] width 207 height 39
type textarea "**********"
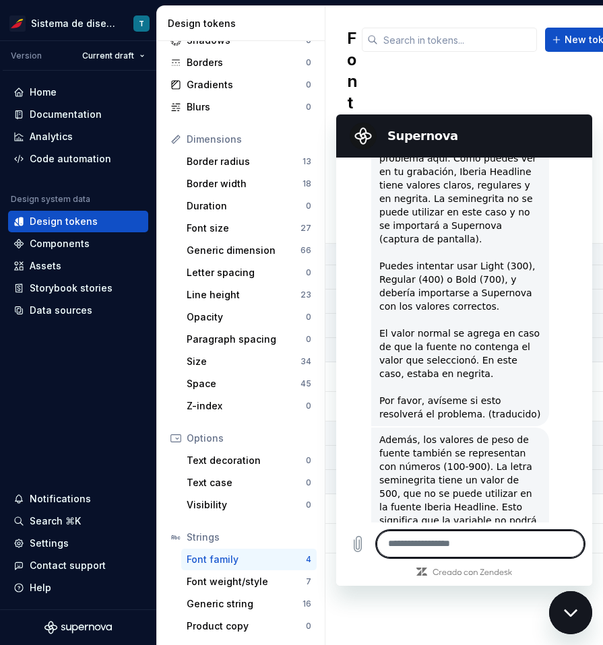
scroll to position [5436, 0]
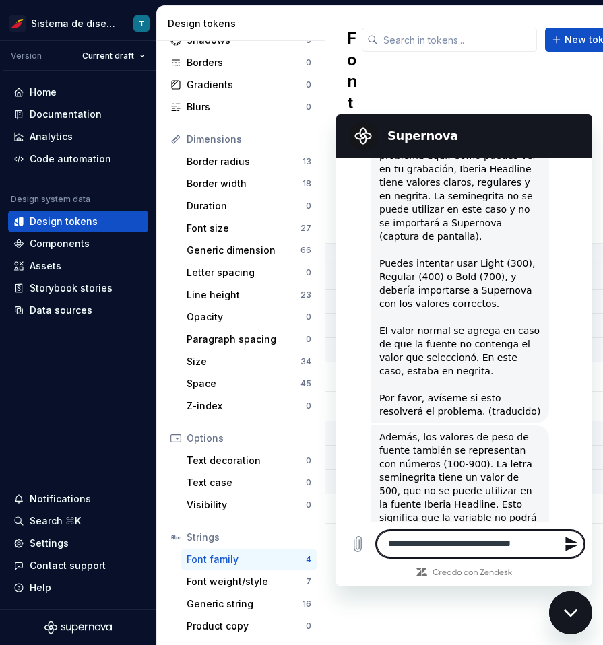
type textarea "**********"
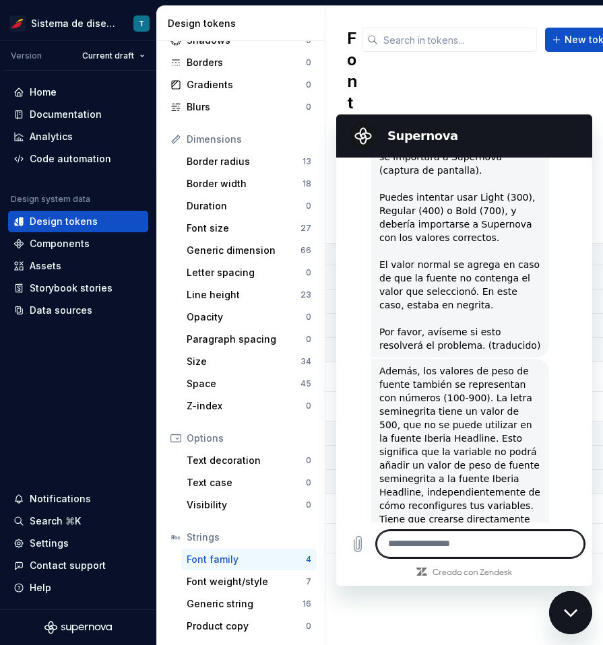
scroll to position [5501, 0]
click at [412, 545] on textarea at bounding box center [479, 544] width 207 height 27
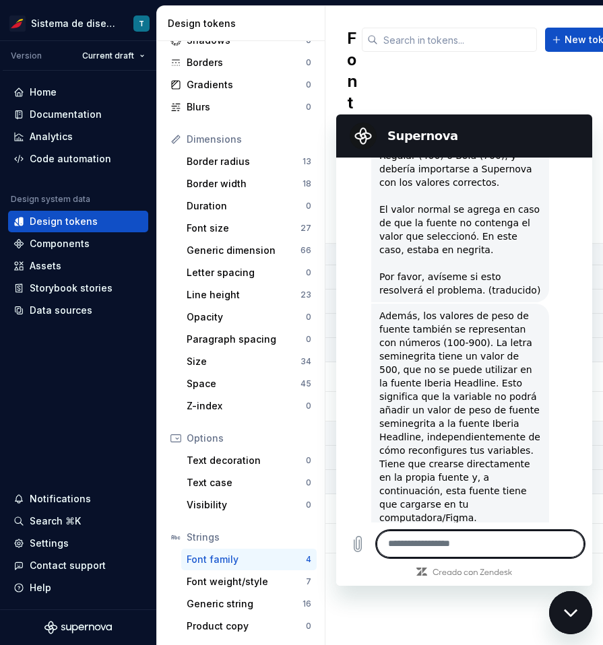
scroll to position [5560, 0]
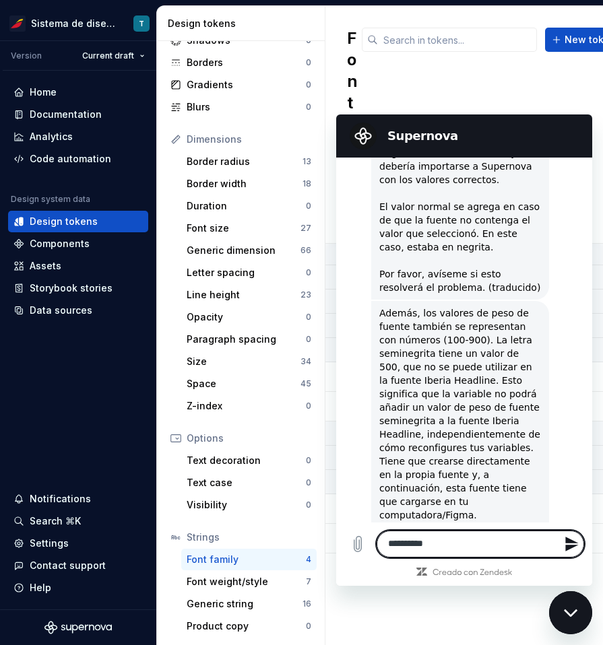
type textarea "**********"
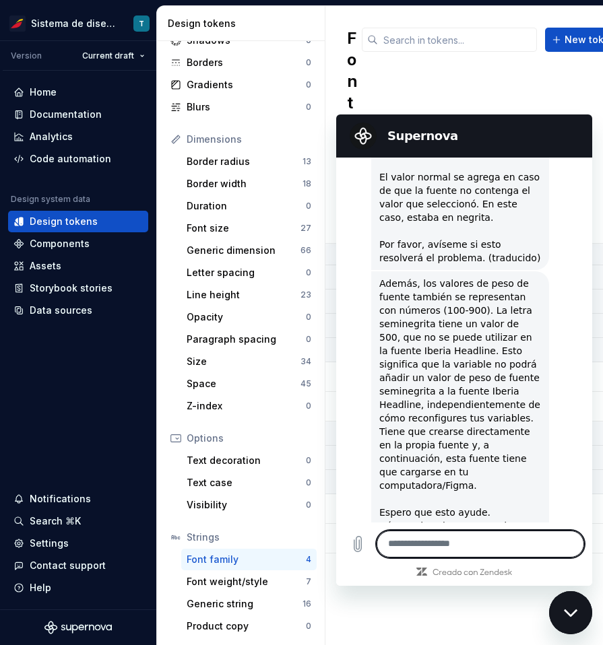
scroll to position [5593, 0]
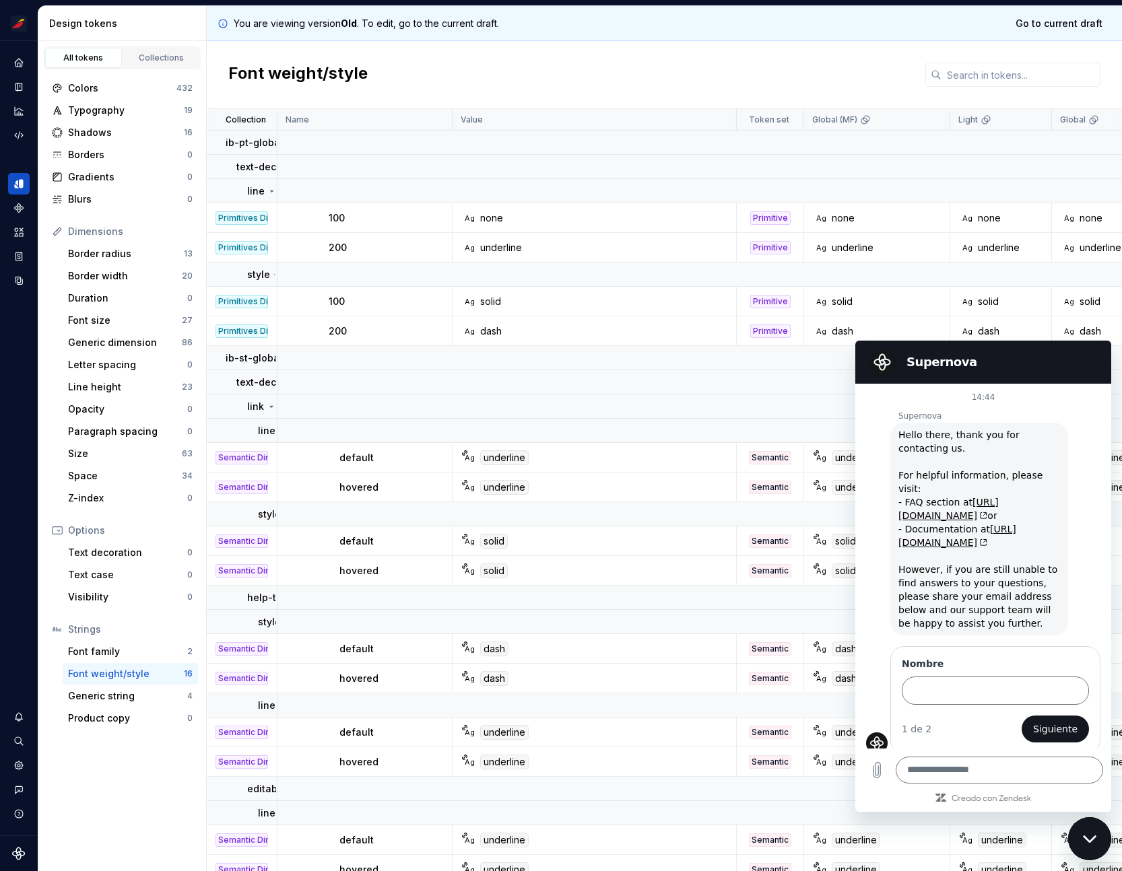
scroll to position [64, 0]
